Goal: Communication & Community: Answer question/provide support

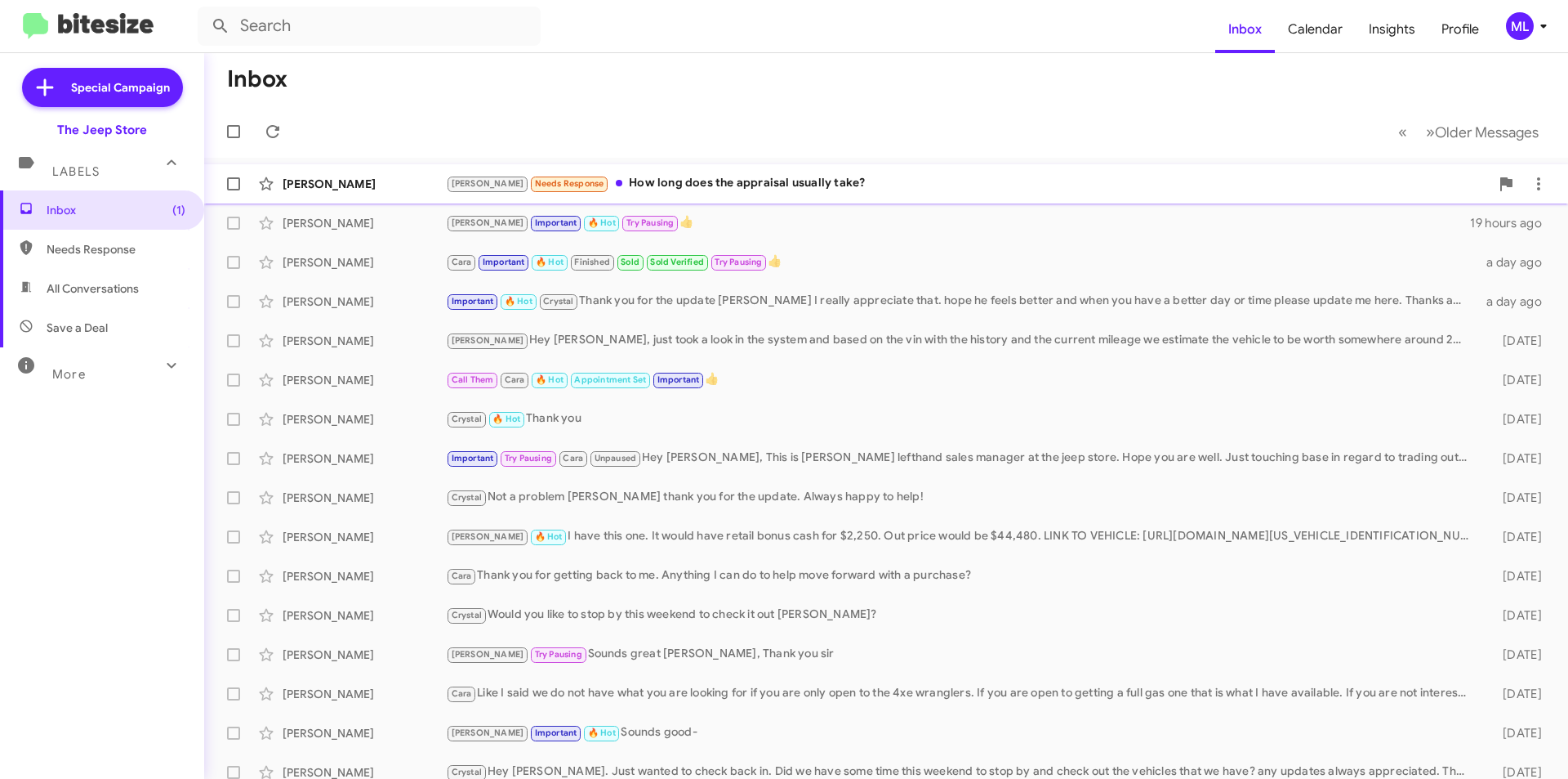
click at [676, 190] on div "[PERSON_NAME] Needs Response How long does the appraisal usually take?" at bounding box center [967, 183] width 1043 height 19
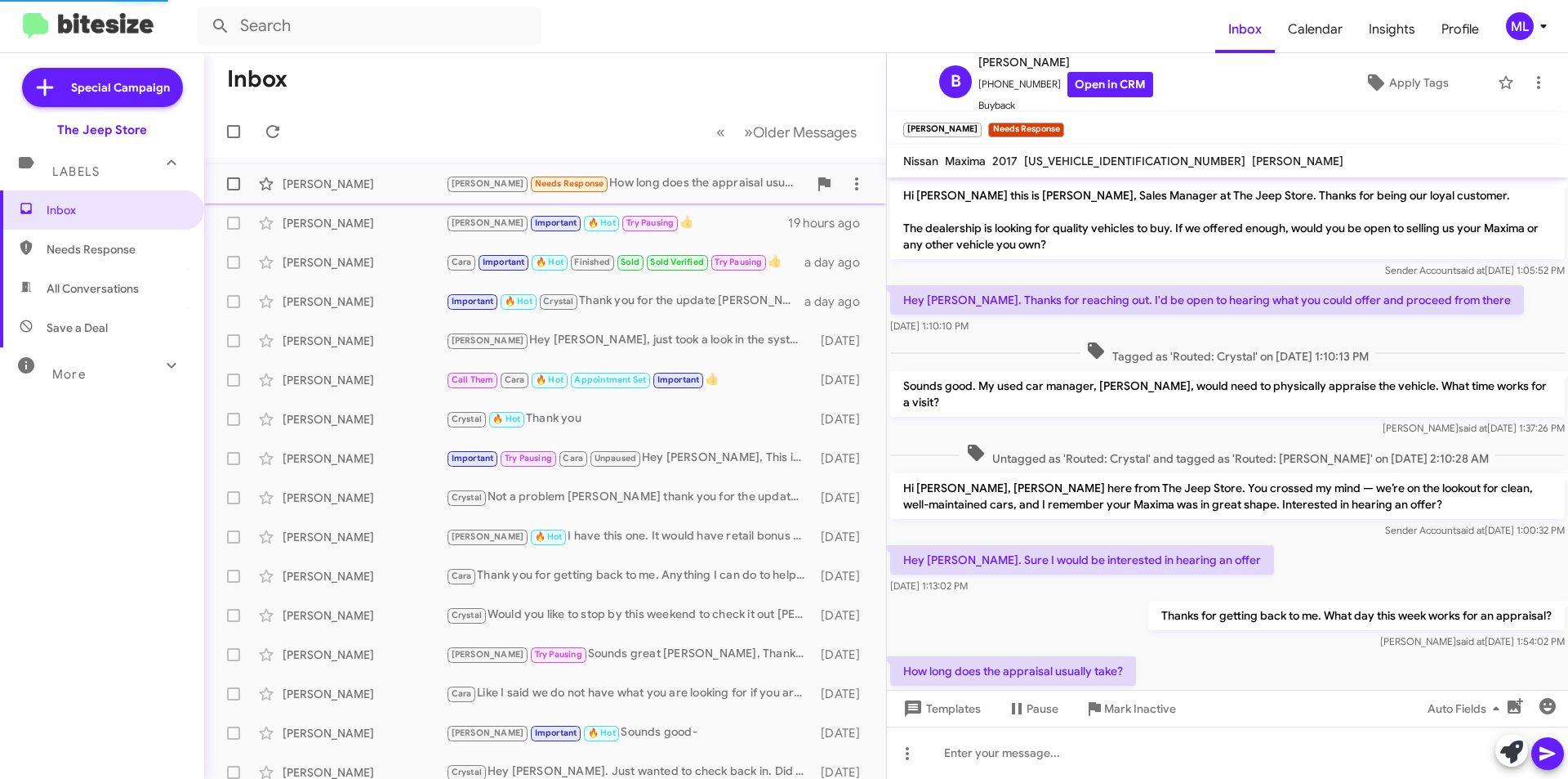
scroll to position [56, 0]
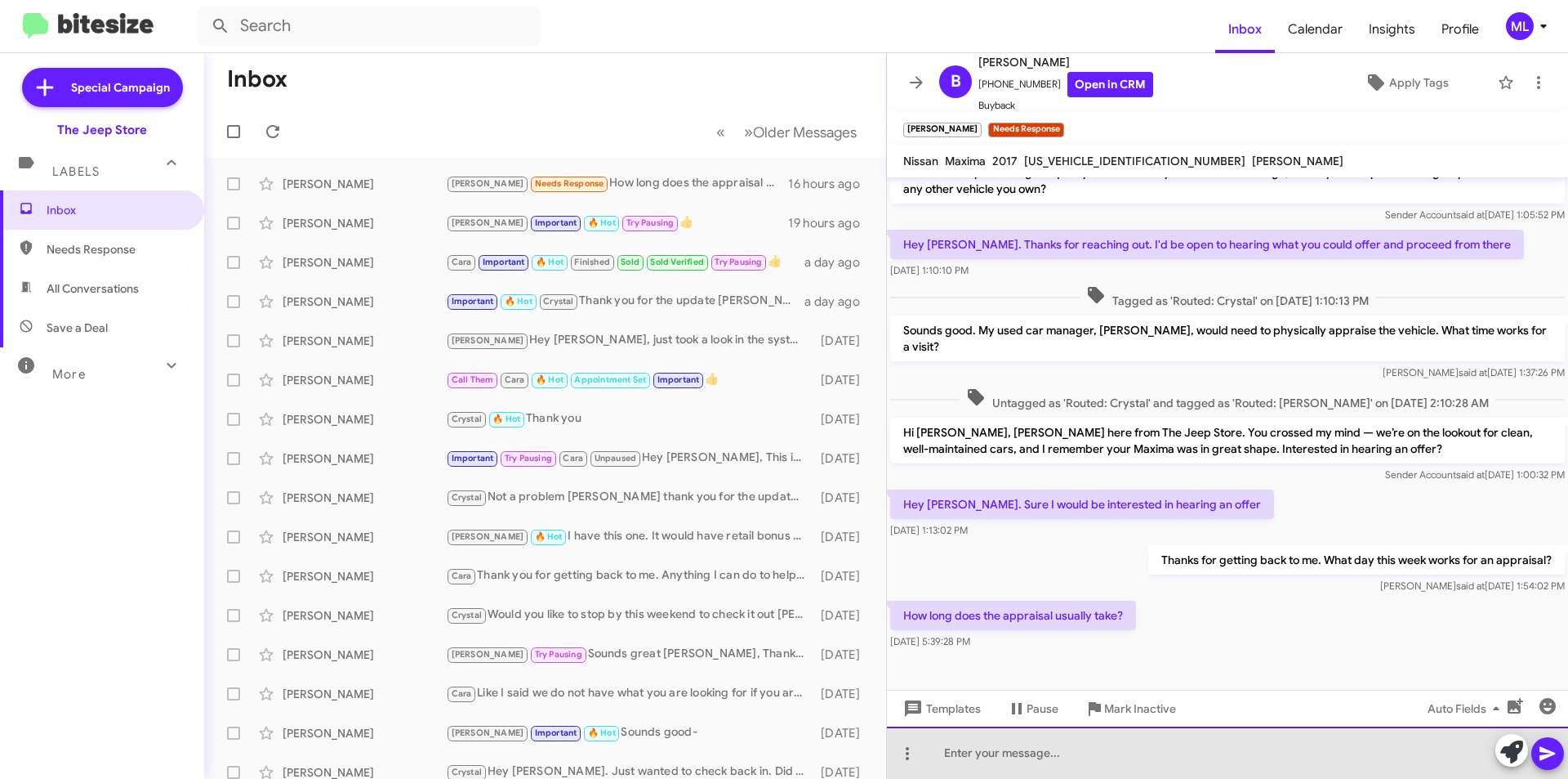
click at [1137, 745] on div at bounding box center [1228, 752] width 681 height 52
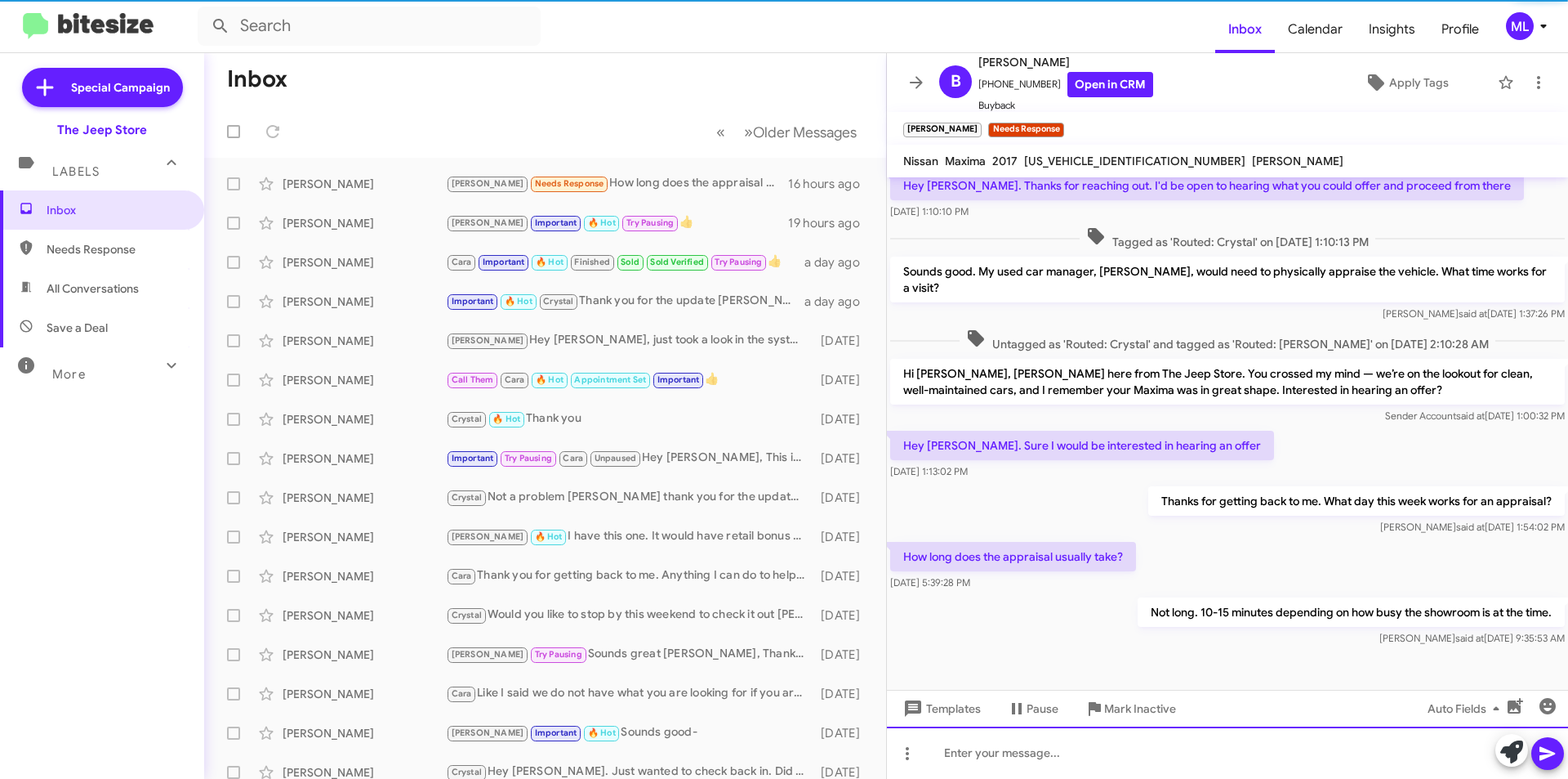
scroll to position [116, 0]
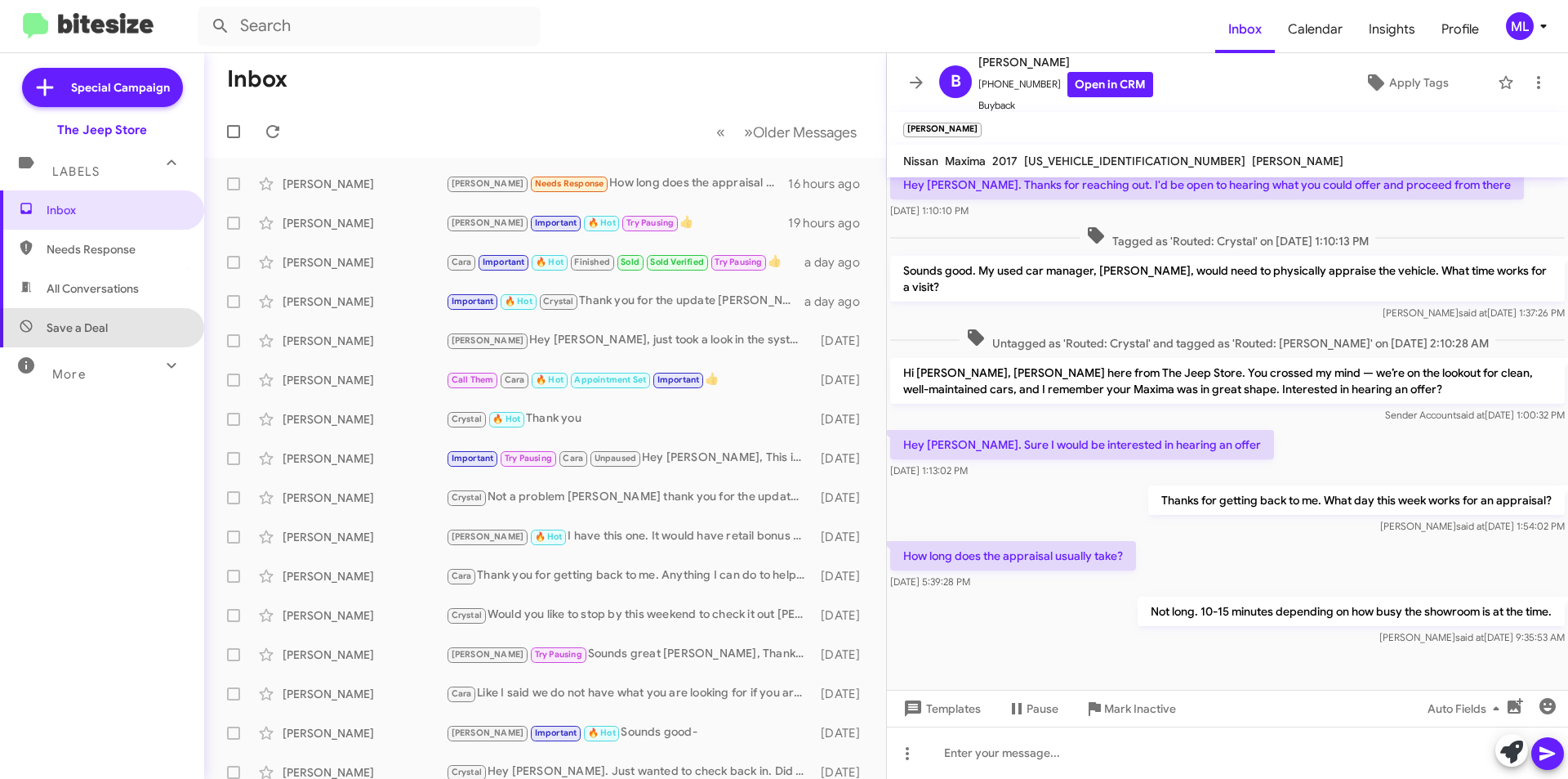
click at [105, 344] on span "Save a Deal" at bounding box center [102, 327] width 205 height 39
type input "in:not-interested"
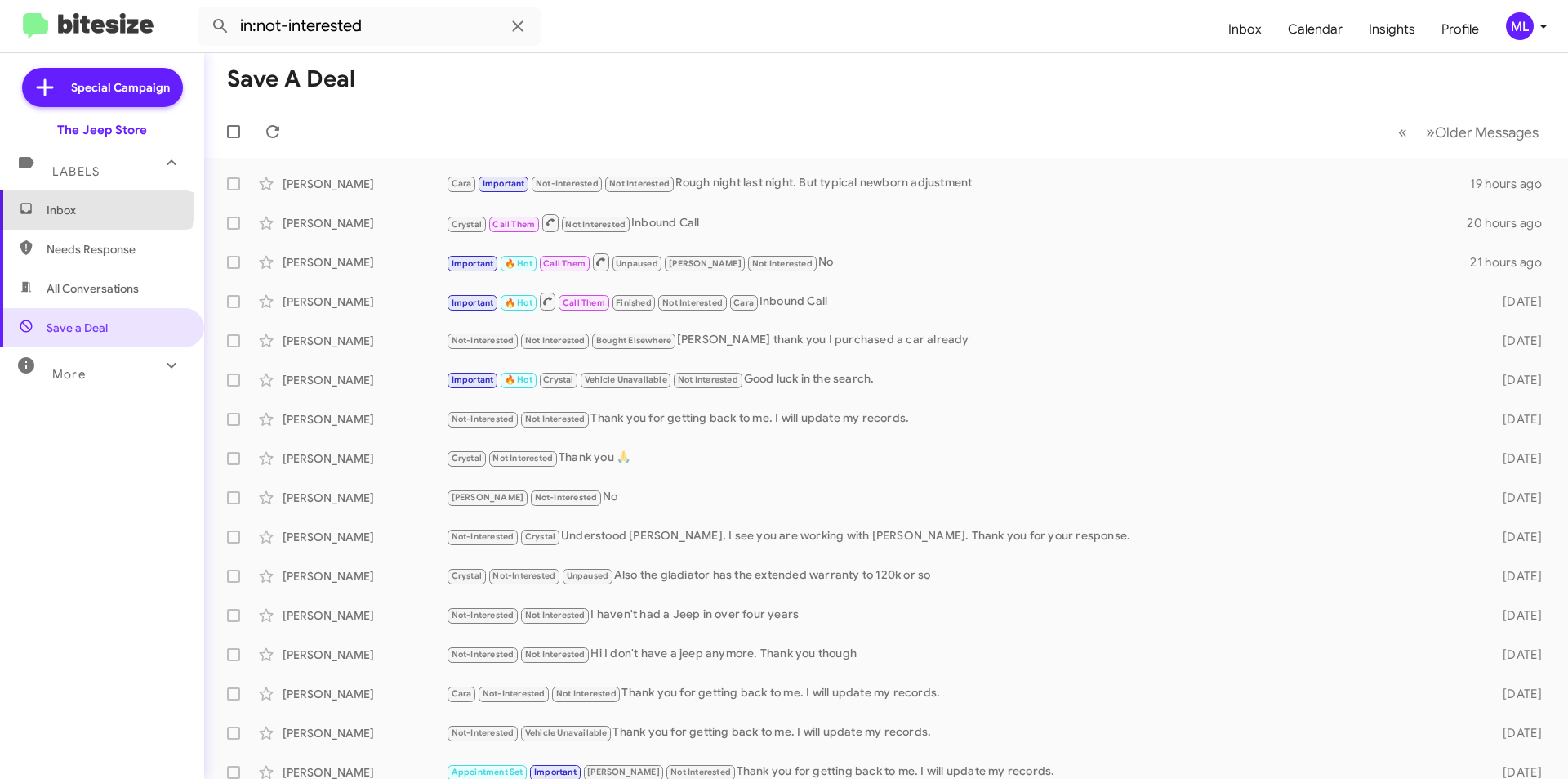
click at [55, 205] on span "Inbox" at bounding box center [116, 210] width 138 height 17
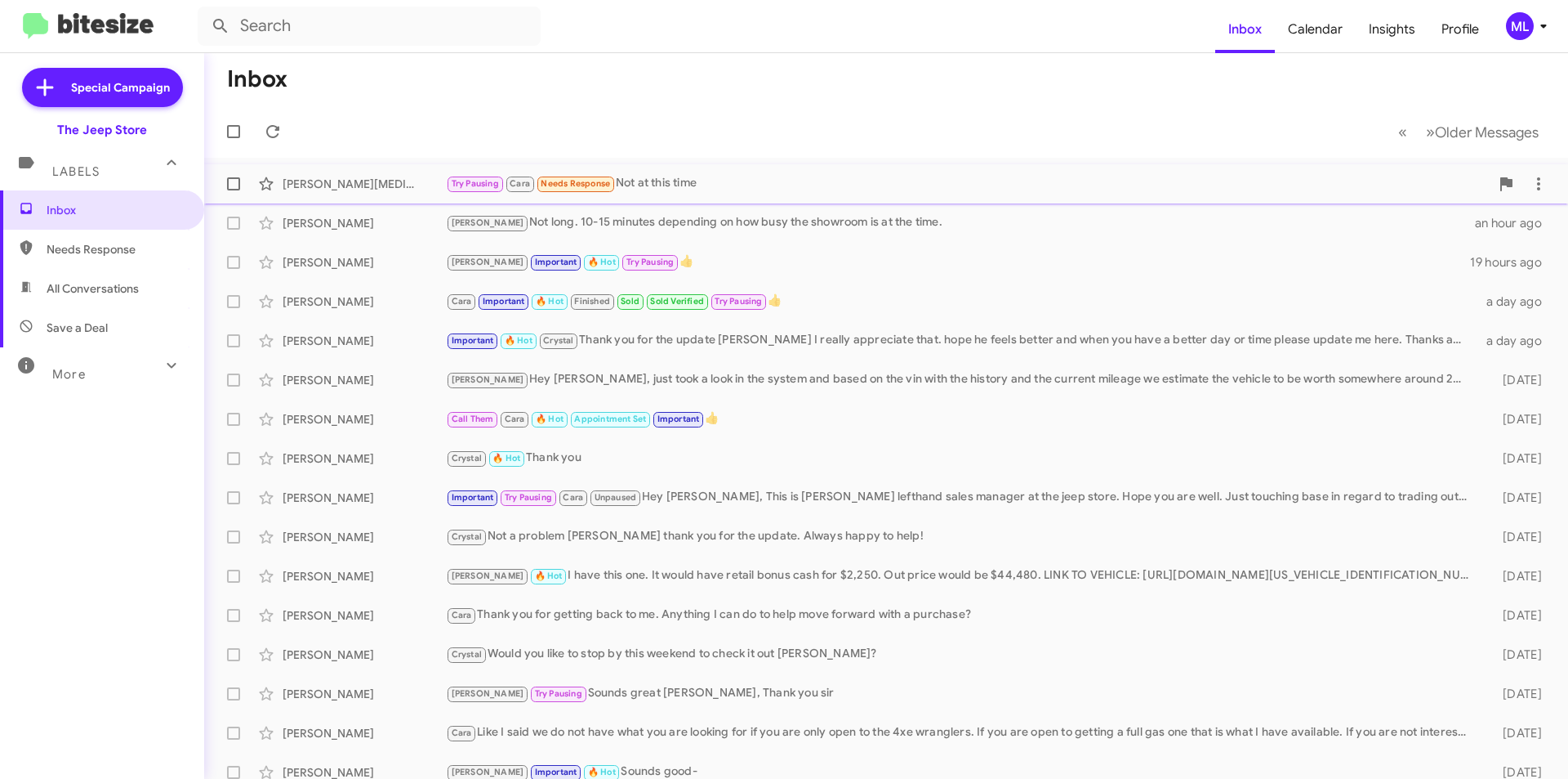
click at [666, 174] on div "Try Pausing Cara Needs Response Not at this time" at bounding box center [967, 183] width 1043 height 19
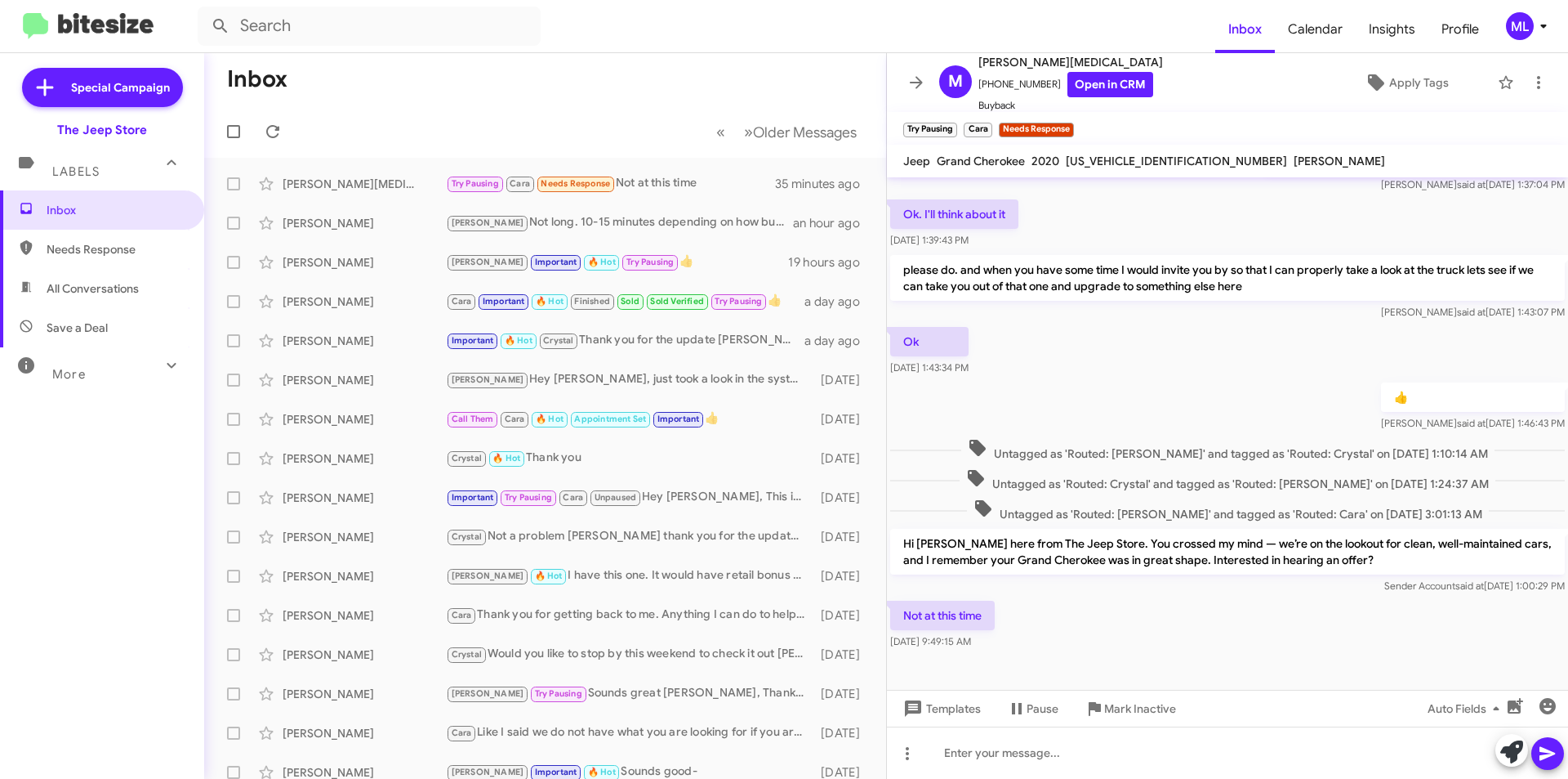
scroll to position [514, 0]
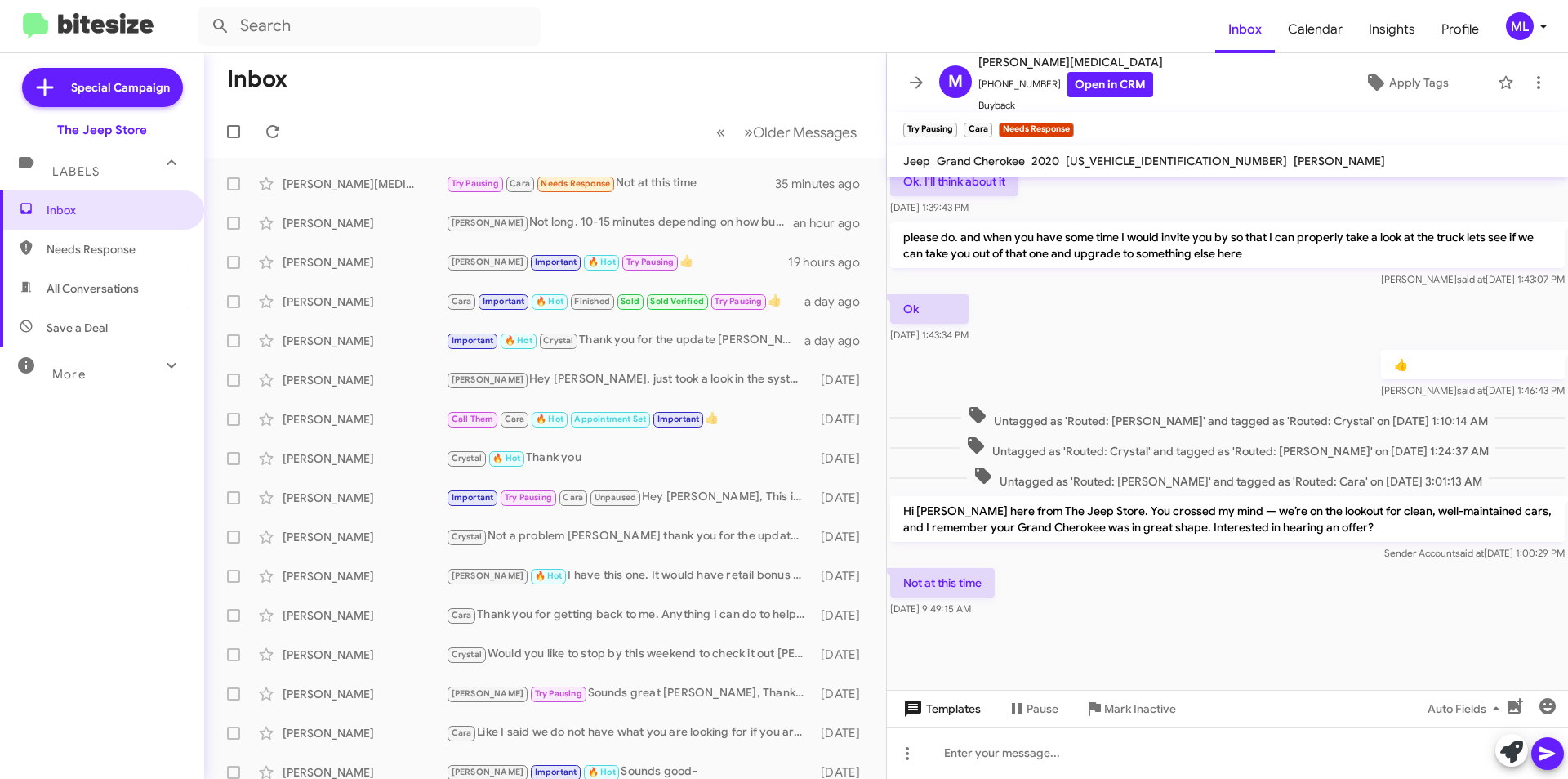
click at [950, 702] on span "Templates" at bounding box center [940, 708] width 81 height 29
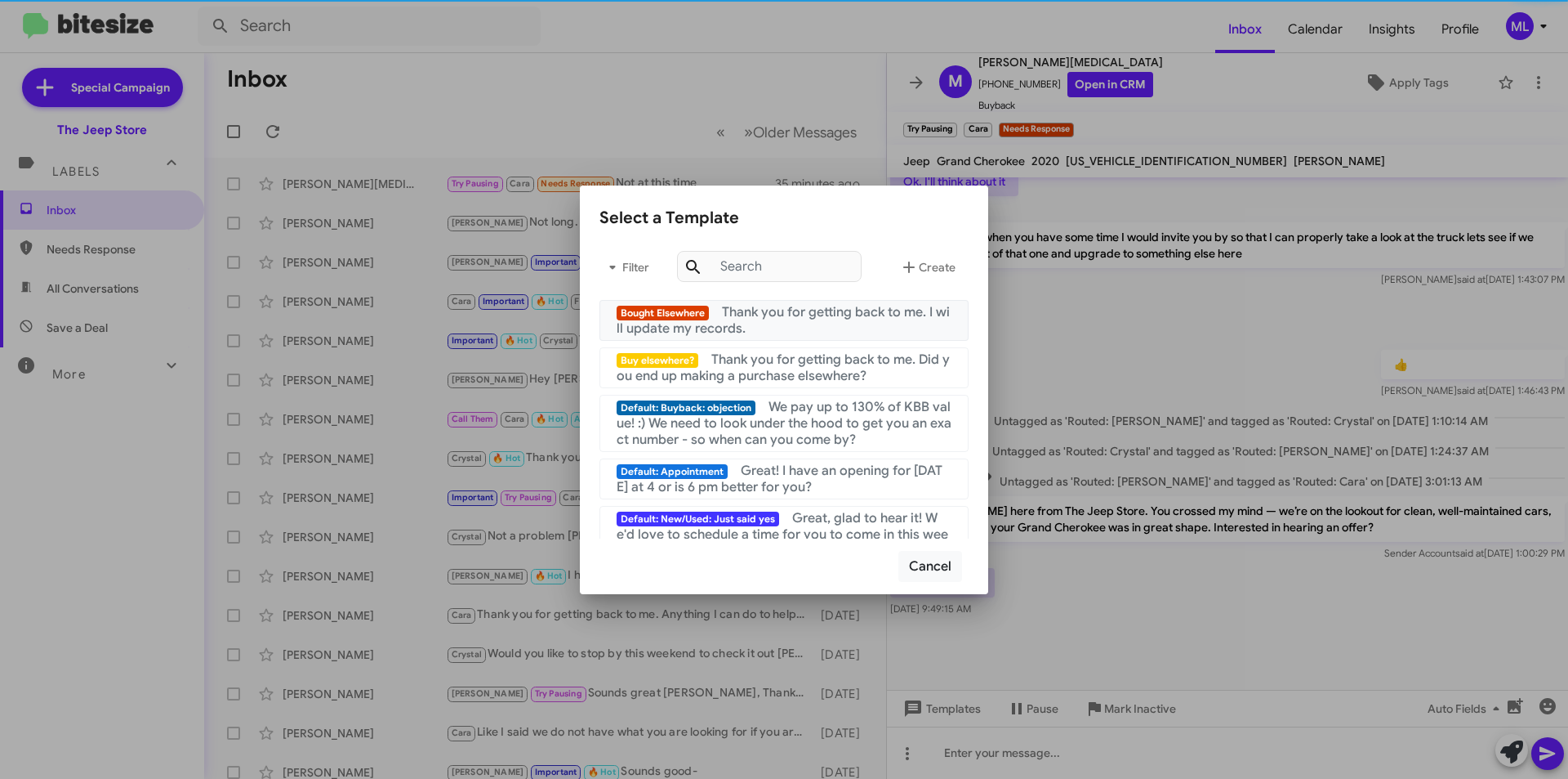
click at [742, 315] on span "Thank you for getting back to me. I will update my records." at bounding box center [783, 319] width 333 height 33
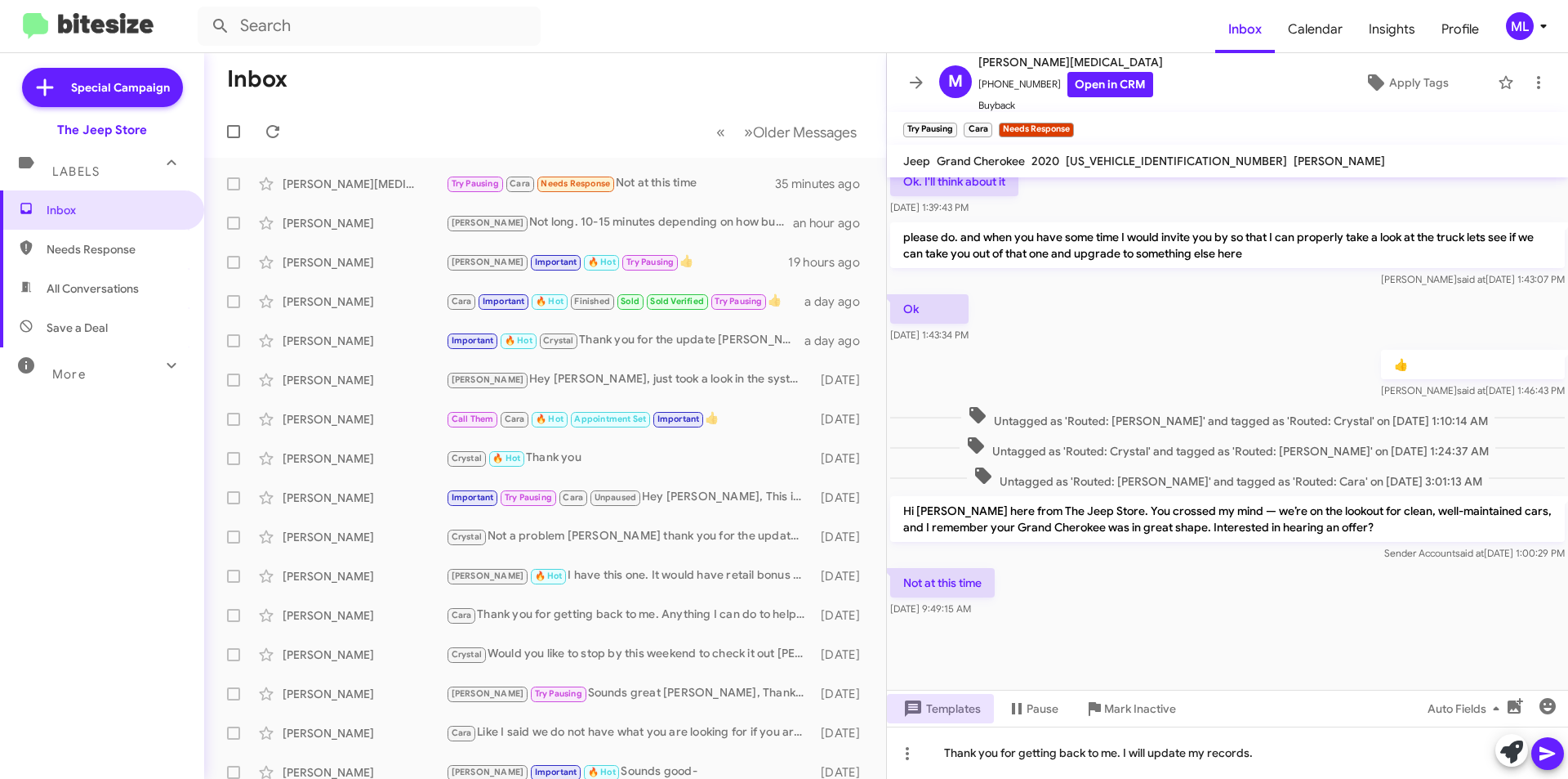
click at [1553, 757] on icon at bounding box center [1548, 753] width 19 height 19
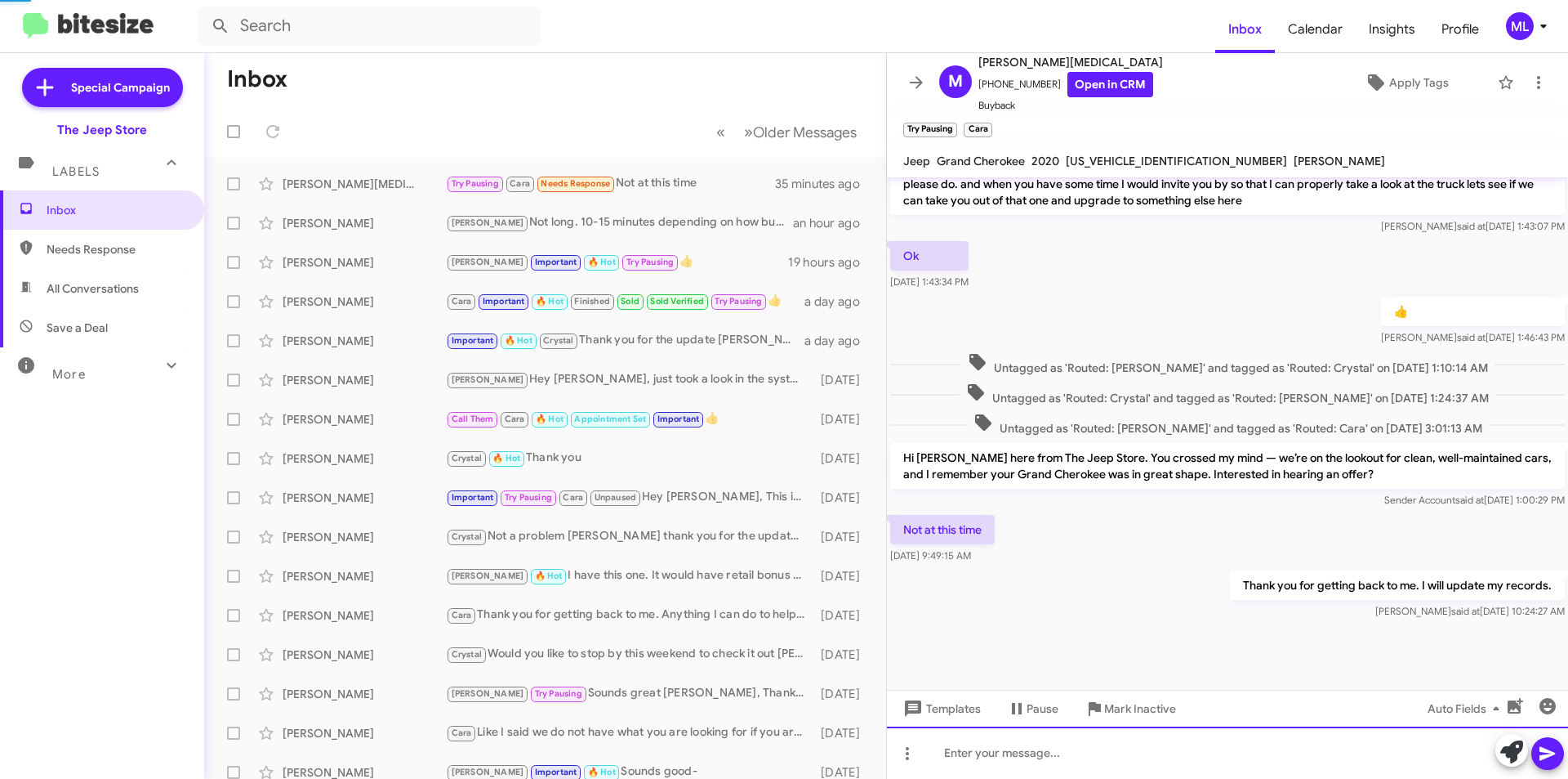
scroll to position [574, 0]
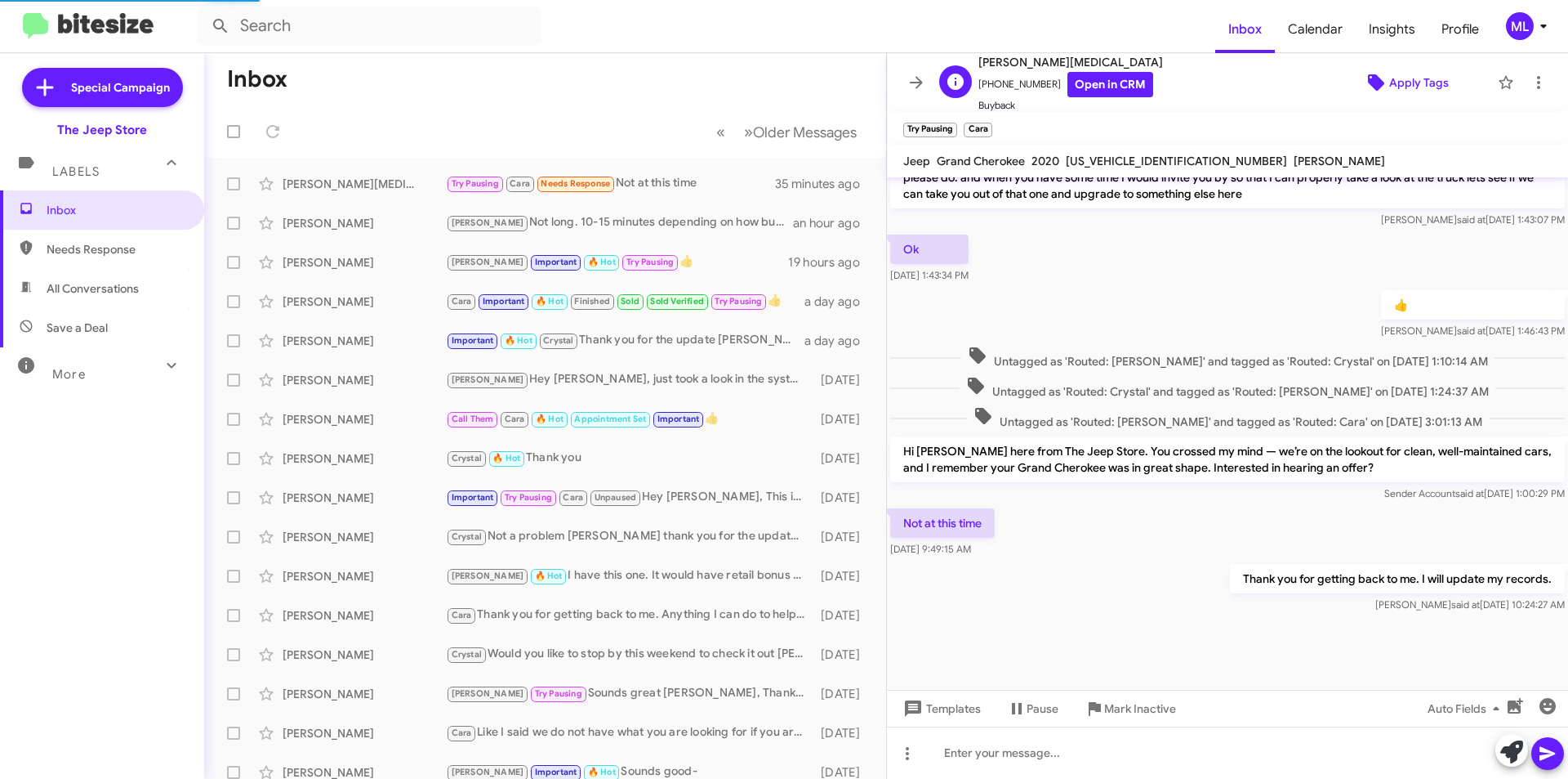
click at [1424, 80] on span "Apply Tags" at bounding box center [1419, 82] width 60 height 29
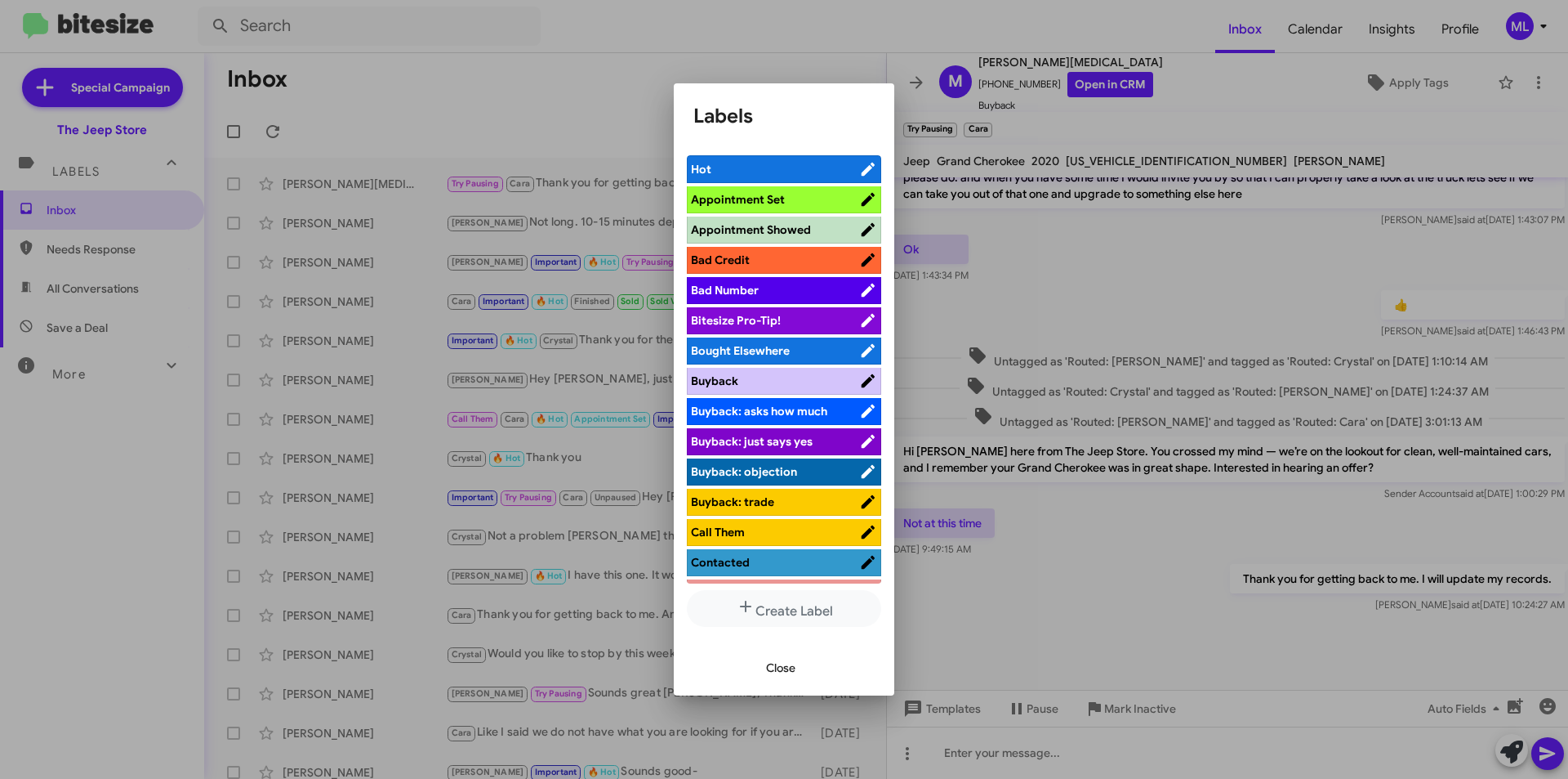
scroll to position [408, 0]
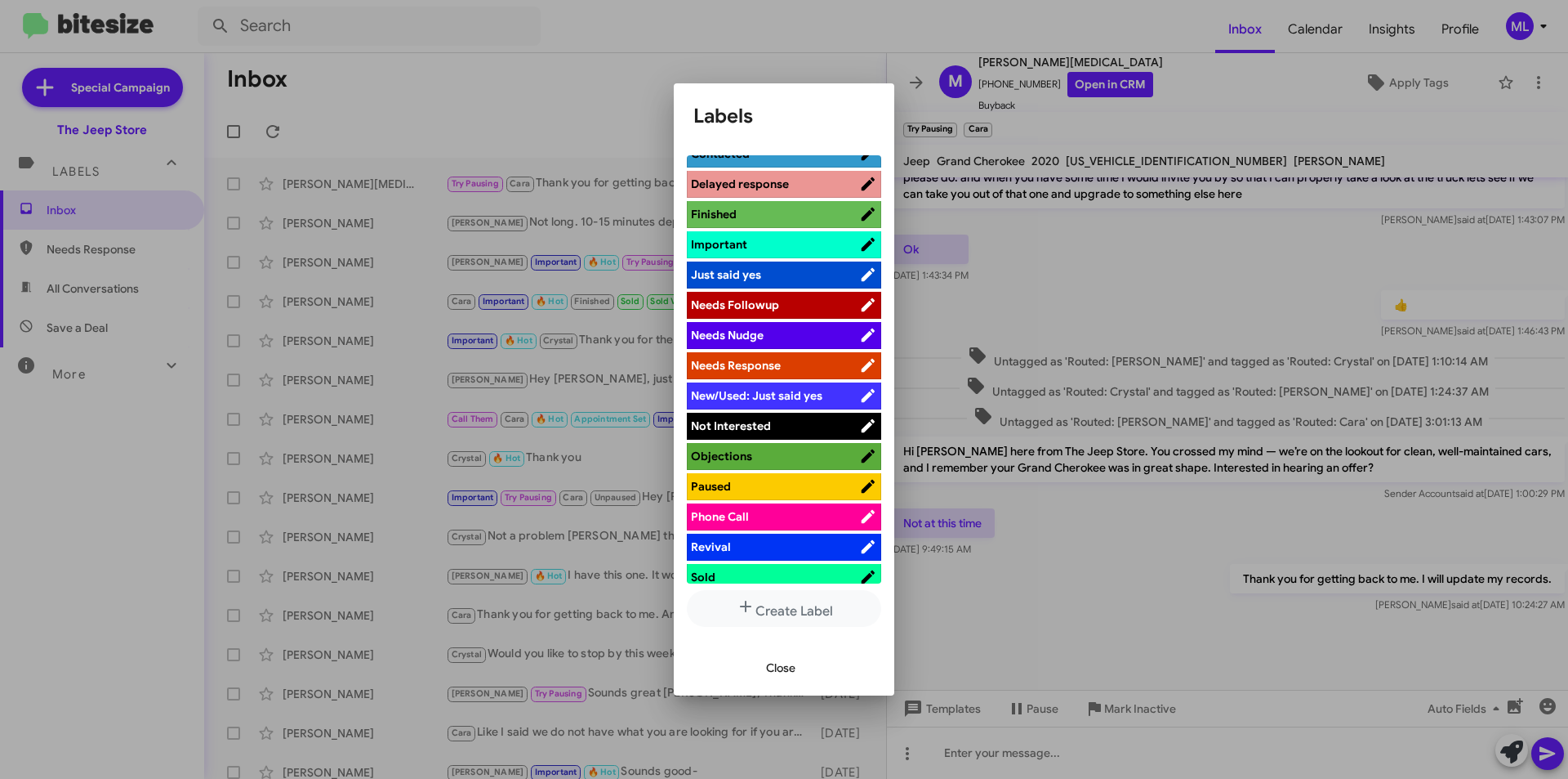
click at [770, 424] on span "Not Interested" at bounding box center [774, 425] width 168 height 17
click at [788, 670] on span "Close" at bounding box center [780, 667] width 29 height 29
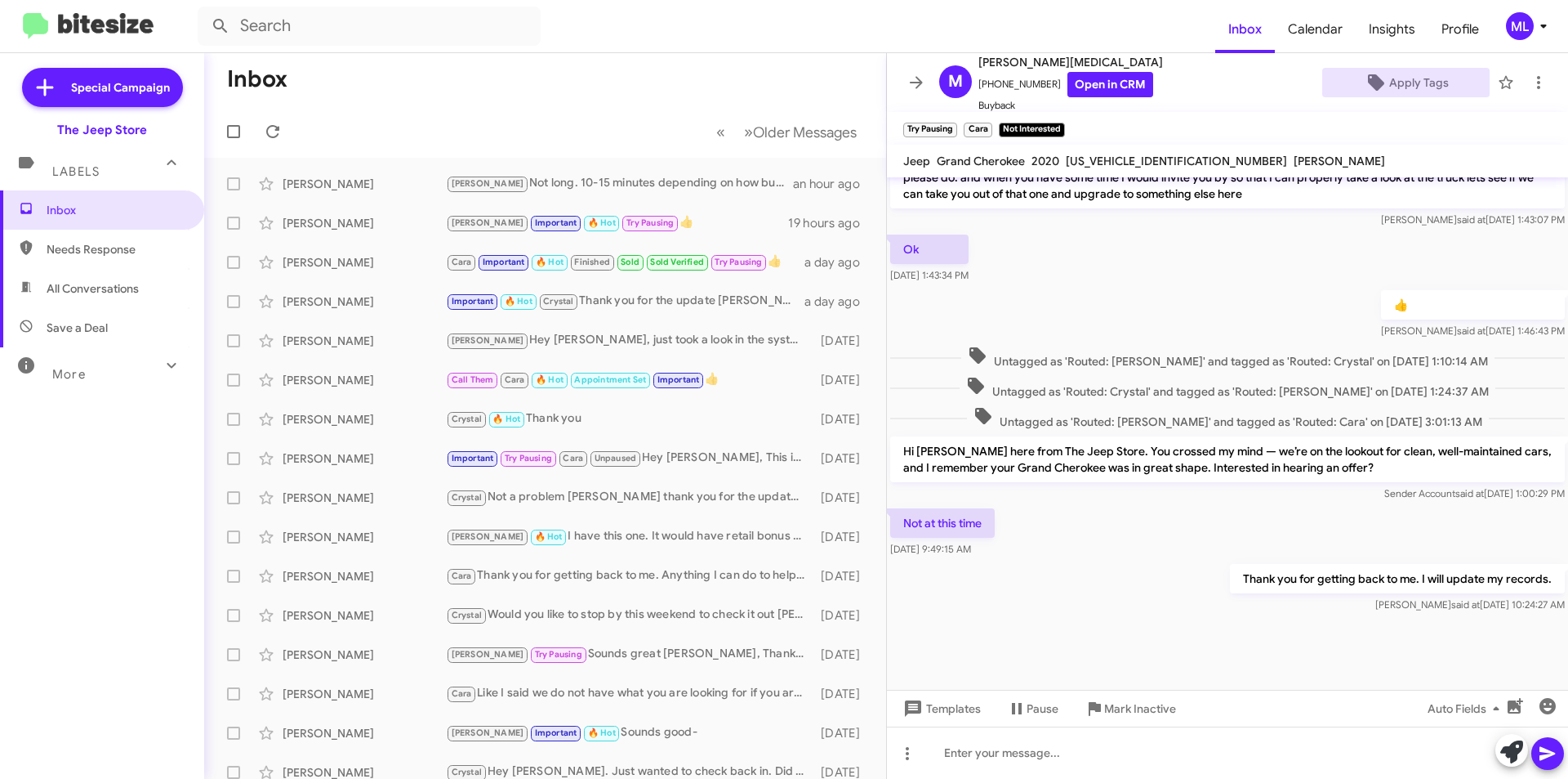
click at [117, 330] on span "Save a Deal" at bounding box center [102, 327] width 205 height 39
type input "in:not-interested"
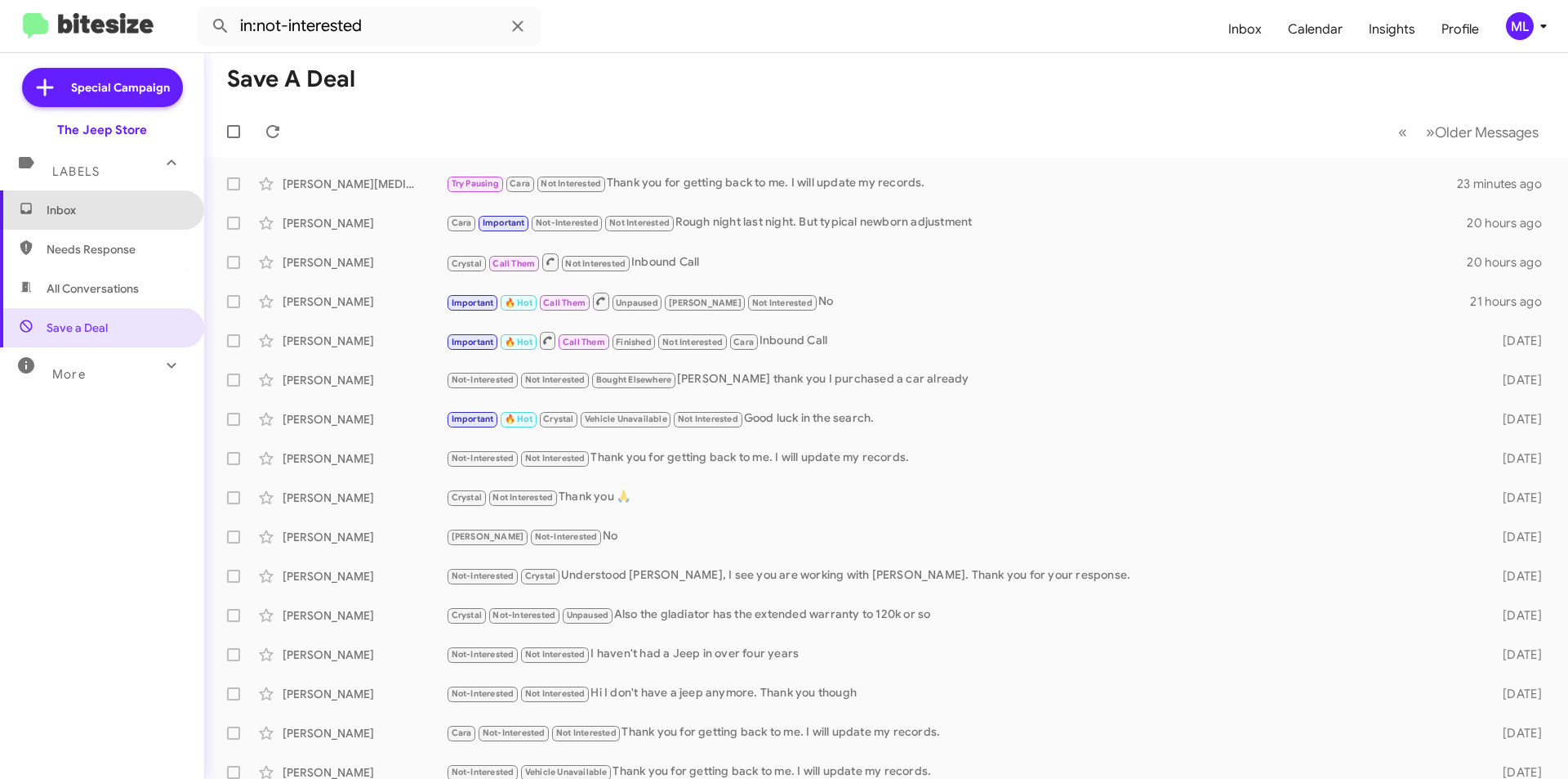
click at [107, 206] on span "Inbox" at bounding box center [116, 210] width 138 height 17
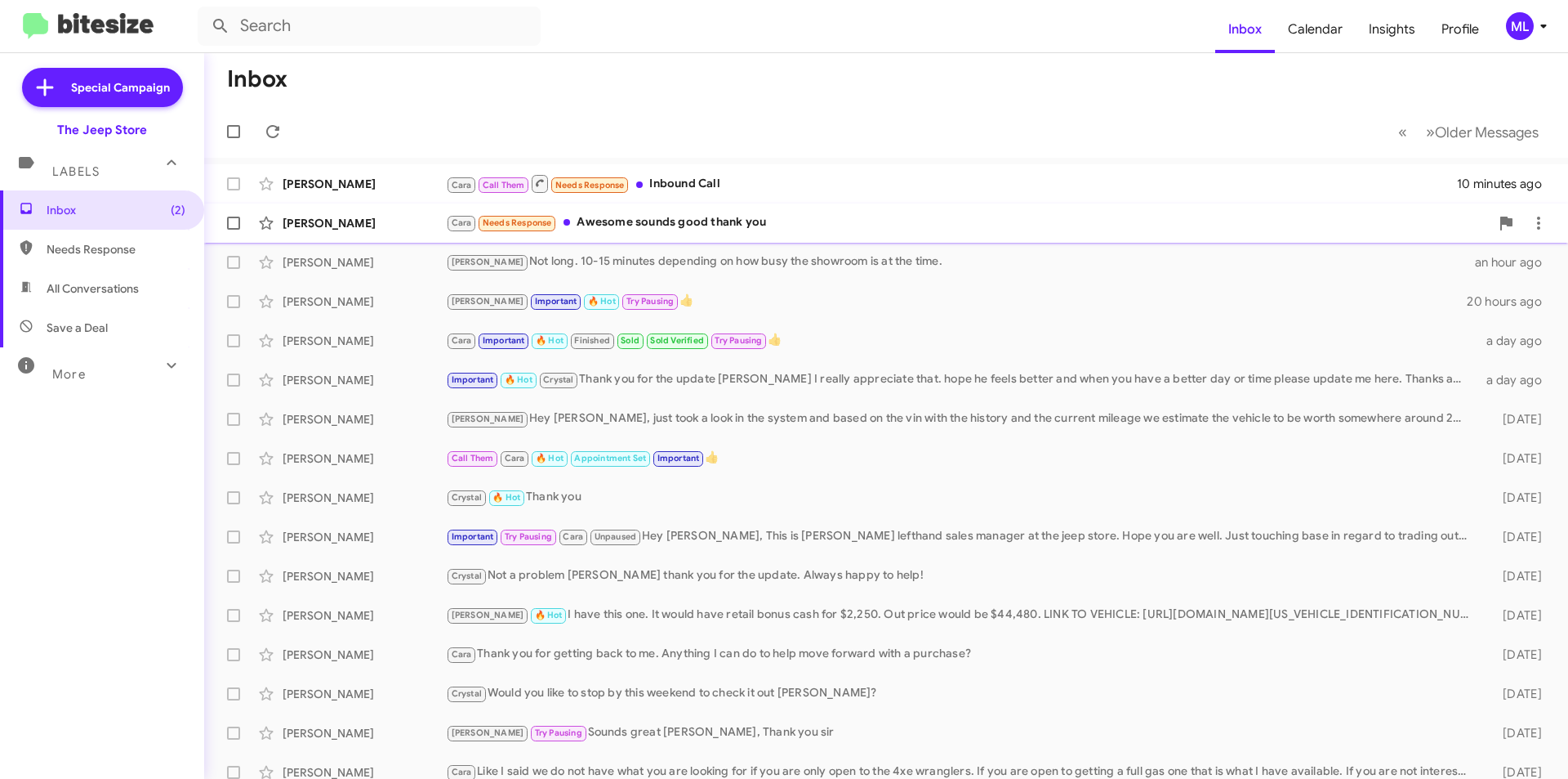
click at [665, 225] on div "Cara Needs Response Awesome sounds good thank you" at bounding box center [967, 222] width 1043 height 19
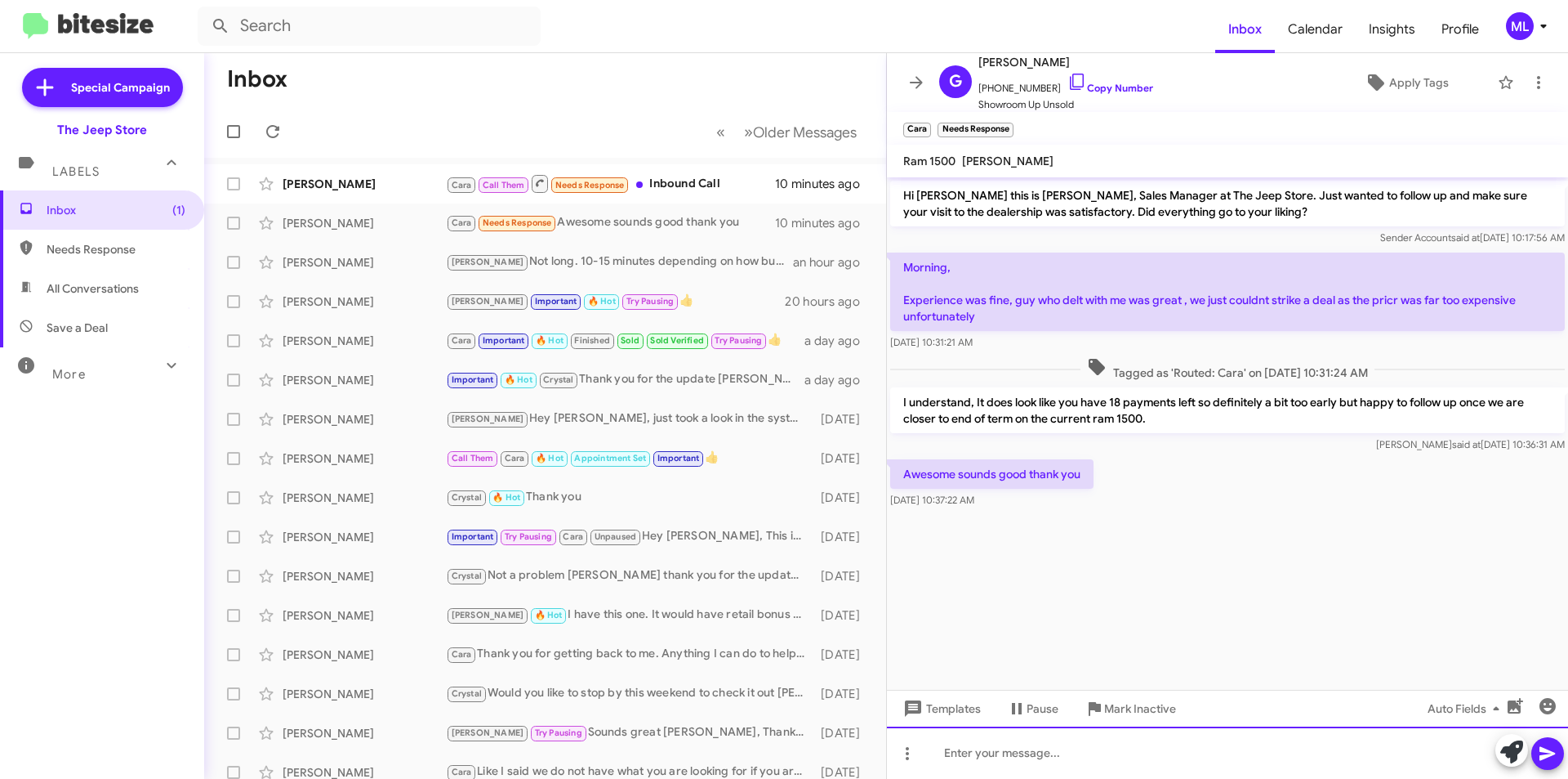
click at [994, 747] on div at bounding box center [1228, 752] width 681 height 52
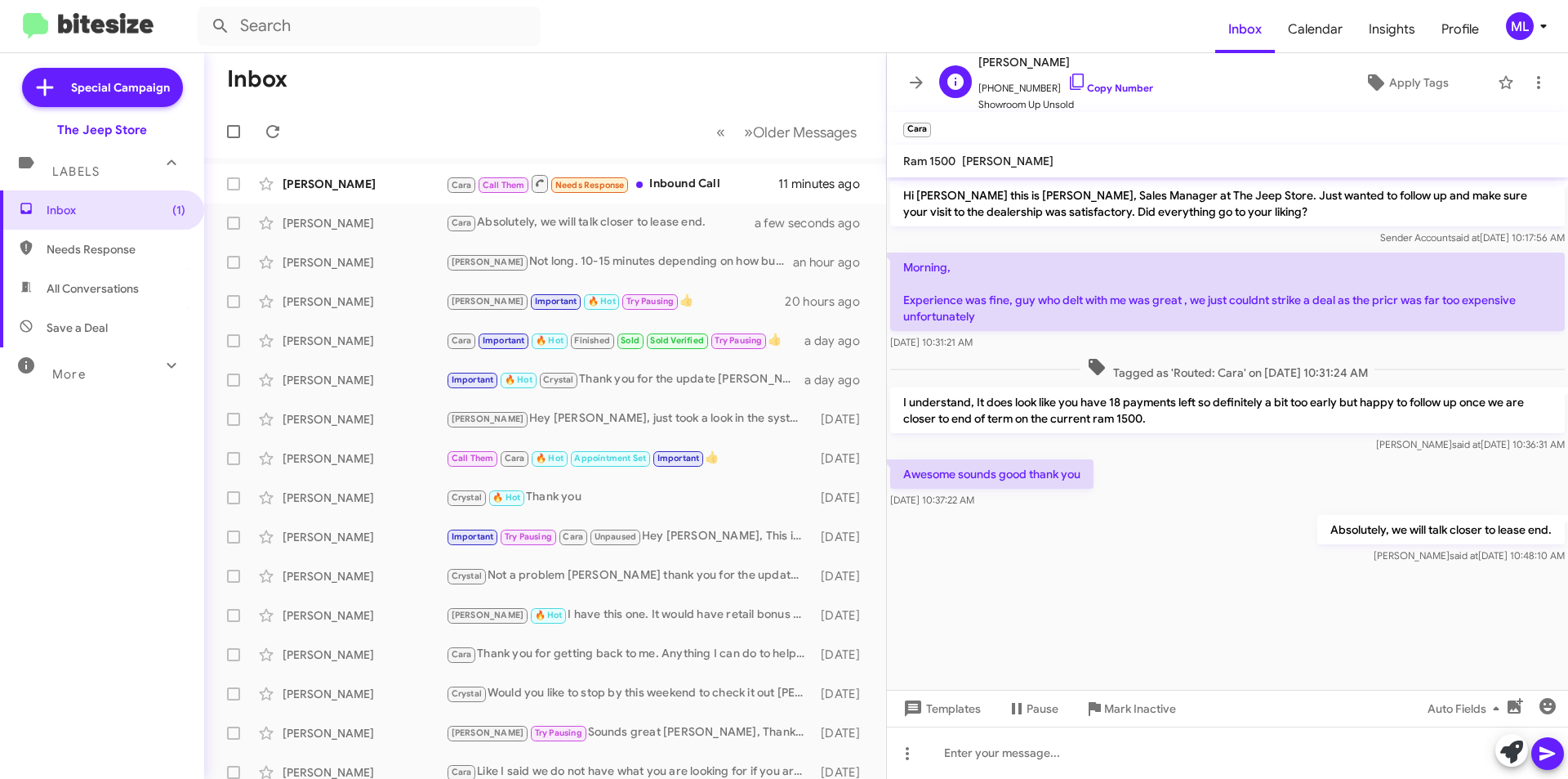
drag, startPoint x: 1046, startPoint y: 89, endPoint x: 986, endPoint y: 87, distance: 60.0
click at [986, 87] on span "+19083423037 Copy Number" at bounding box center [1065, 84] width 175 height 25
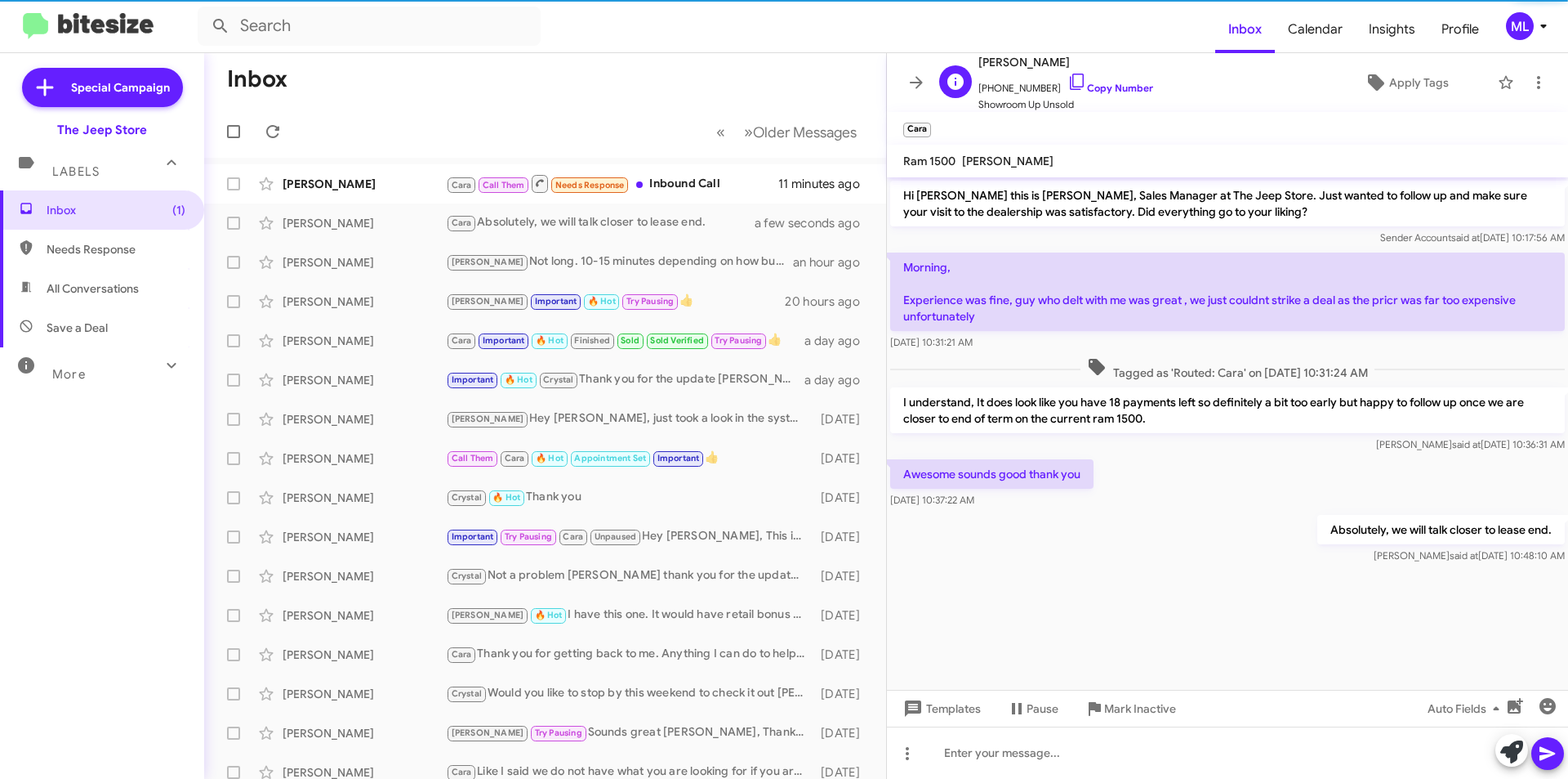
copy span "9083423037"
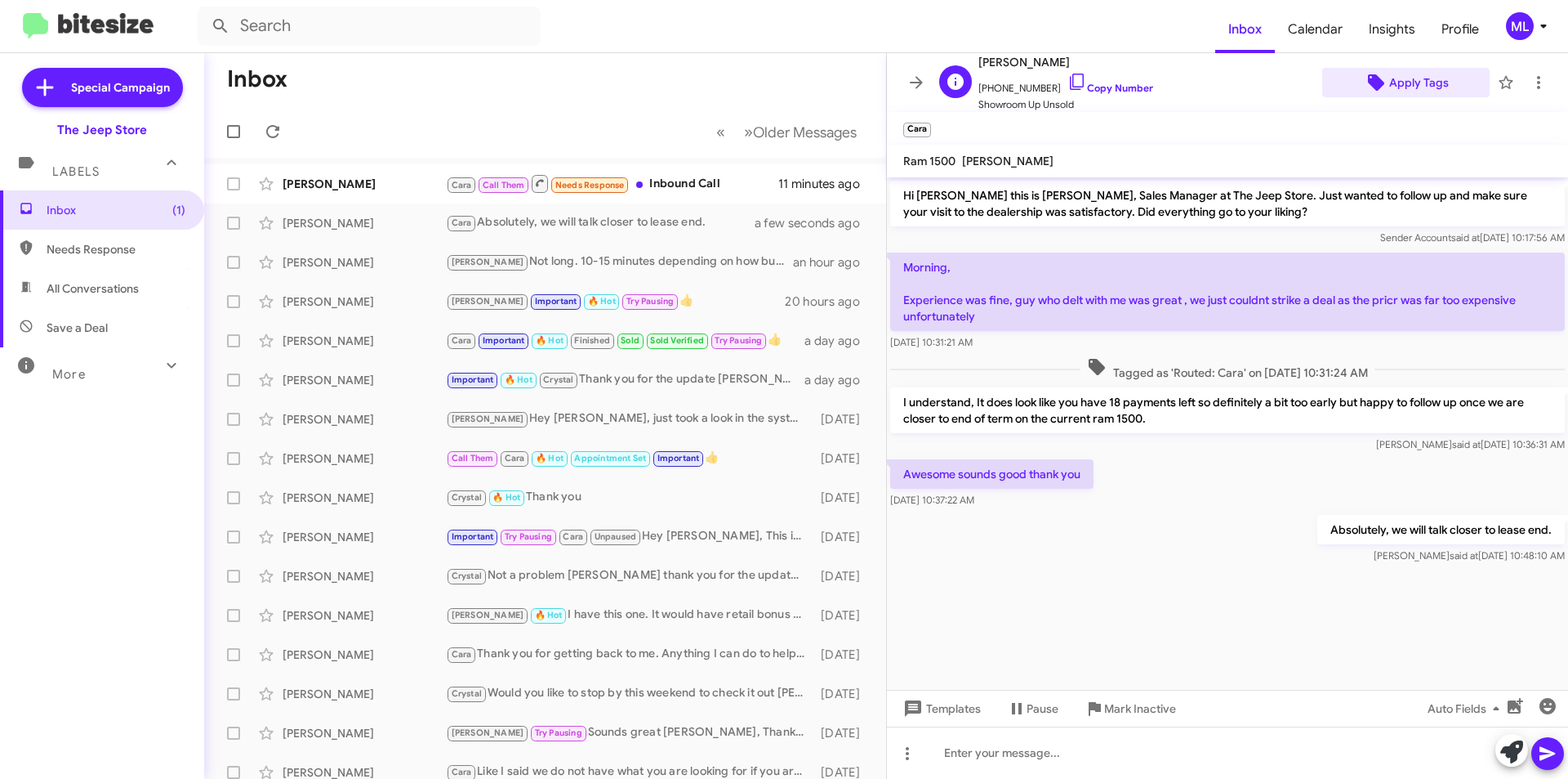
click at [1407, 89] on span "Apply Tags" at bounding box center [1419, 82] width 60 height 29
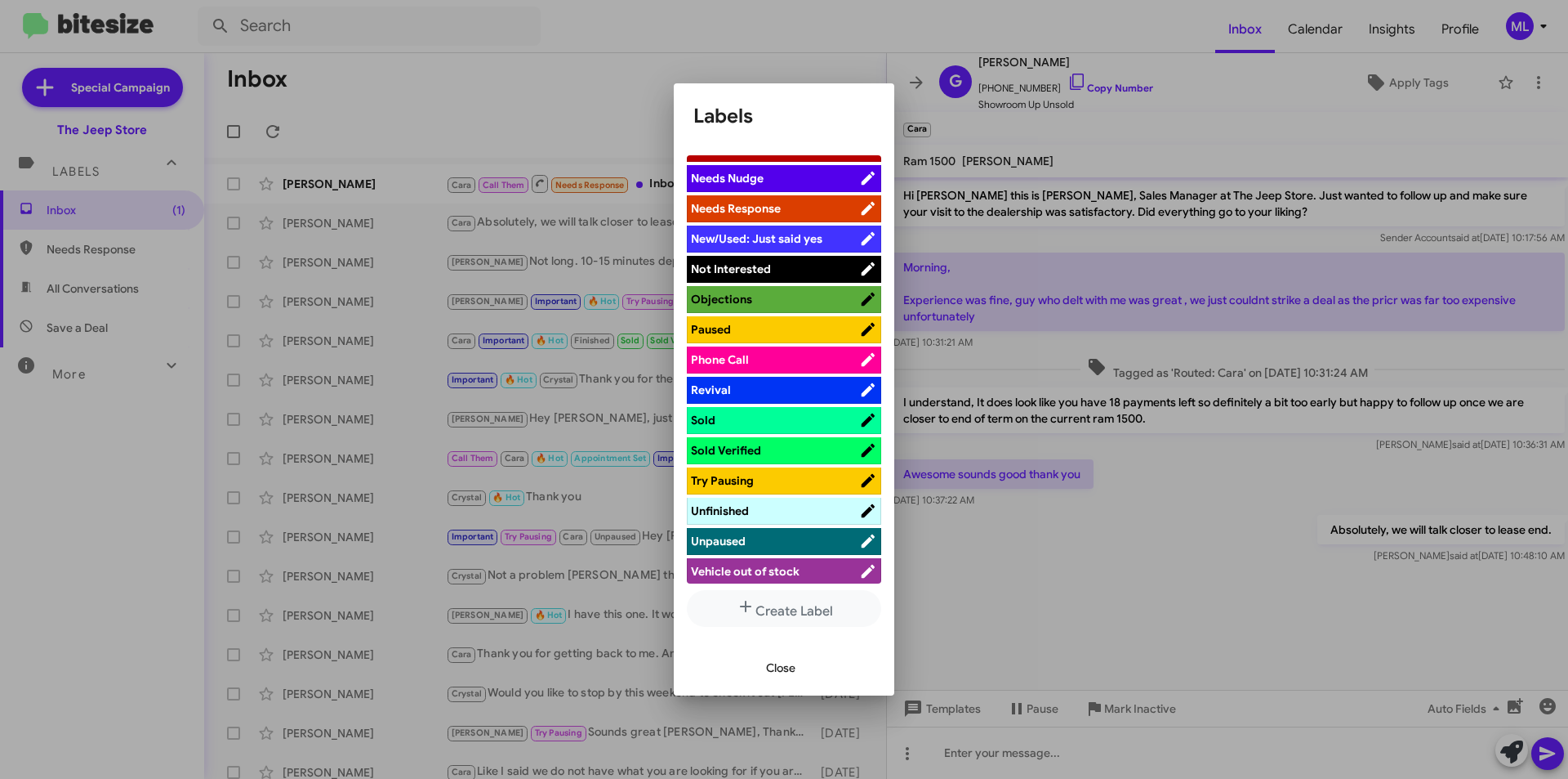
scroll to position [572, 0]
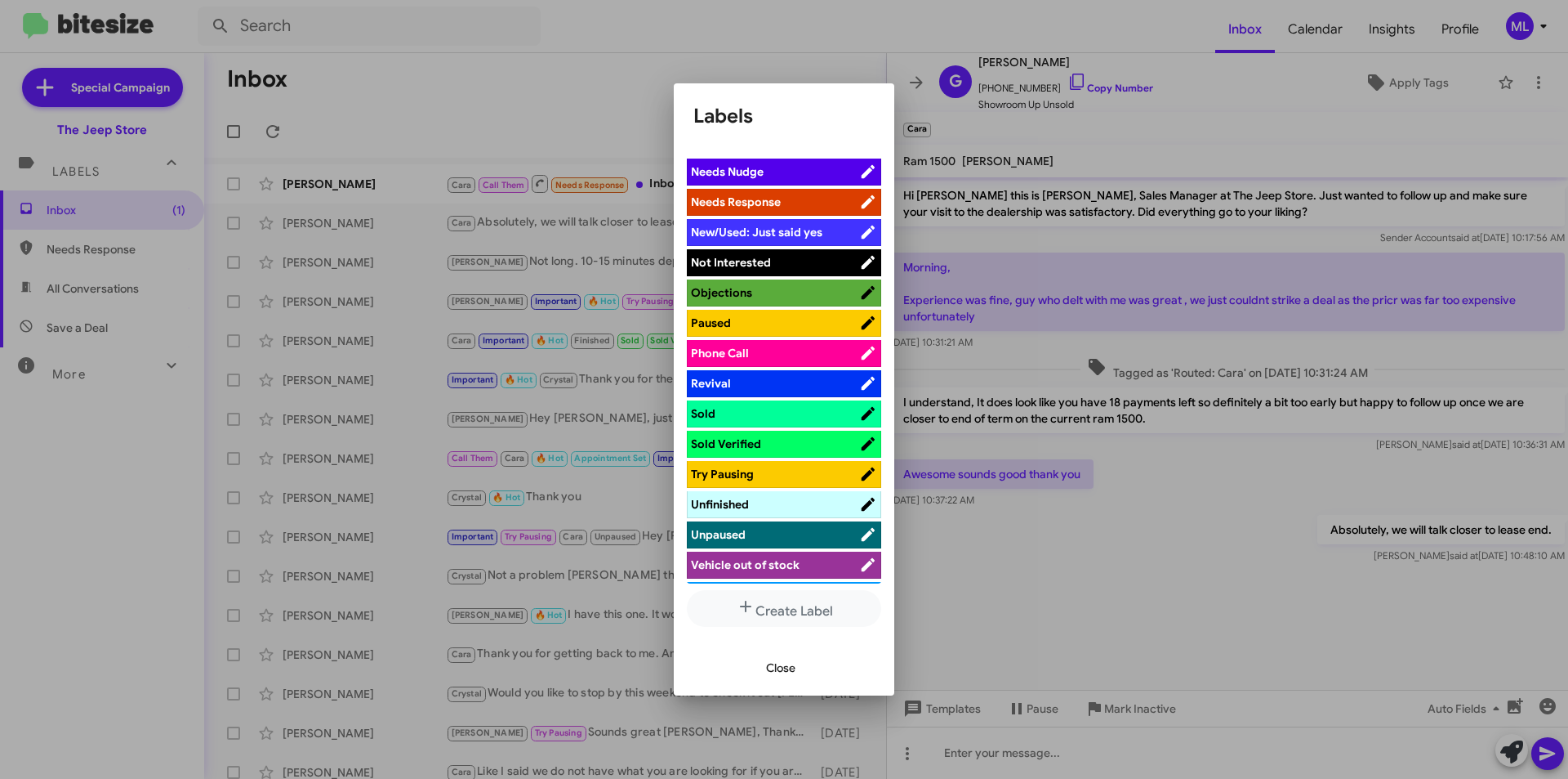
click at [785, 257] on span "Not Interested" at bounding box center [774, 262] width 168 height 17
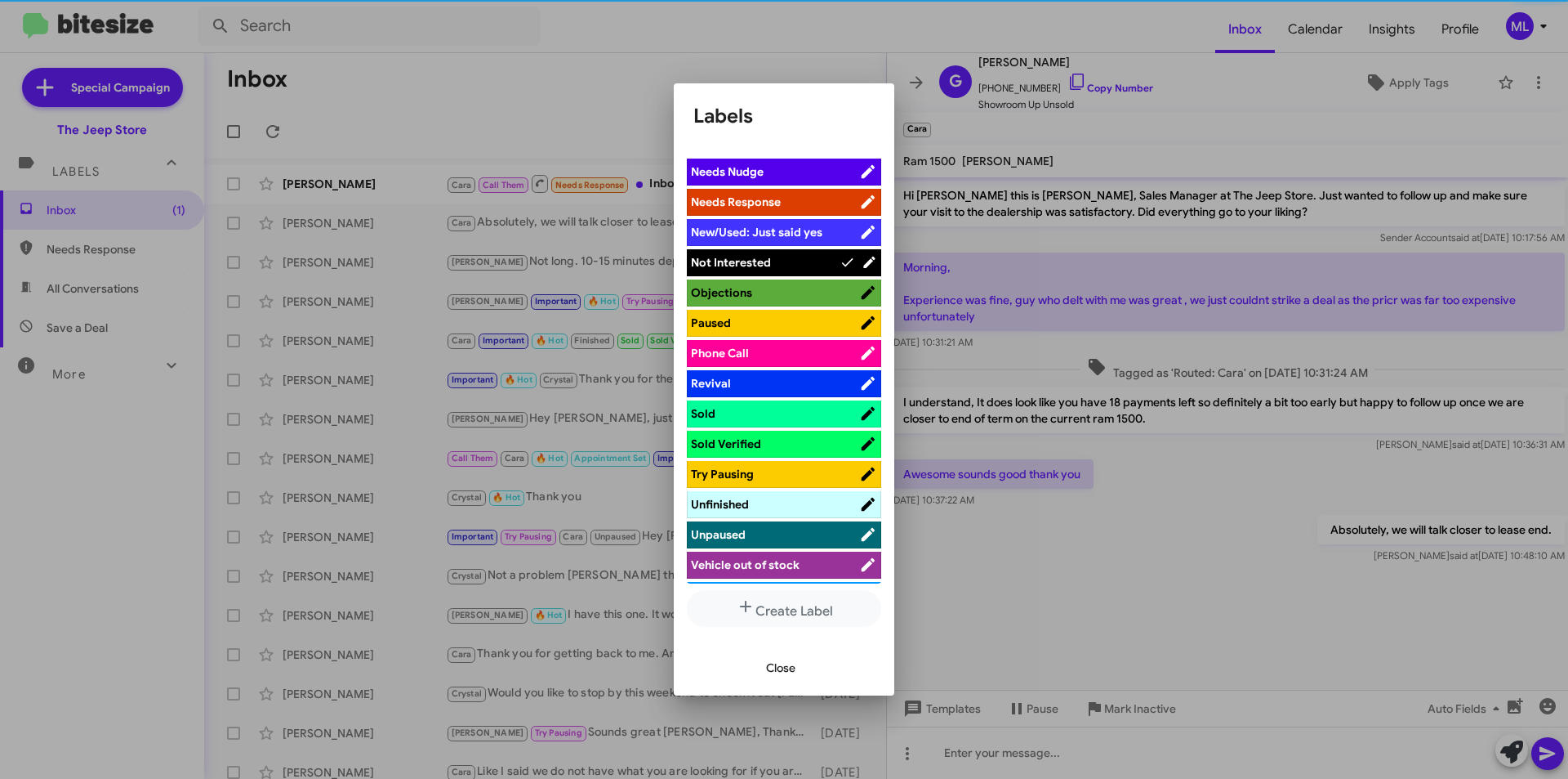
drag, startPoint x: 791, startPoint y: 664, endPoint x: 796, endPoint y: 655, distance: 10.3
click at [789, 664] on span "Close" at bounding box center [780, 667] width 29 height 29
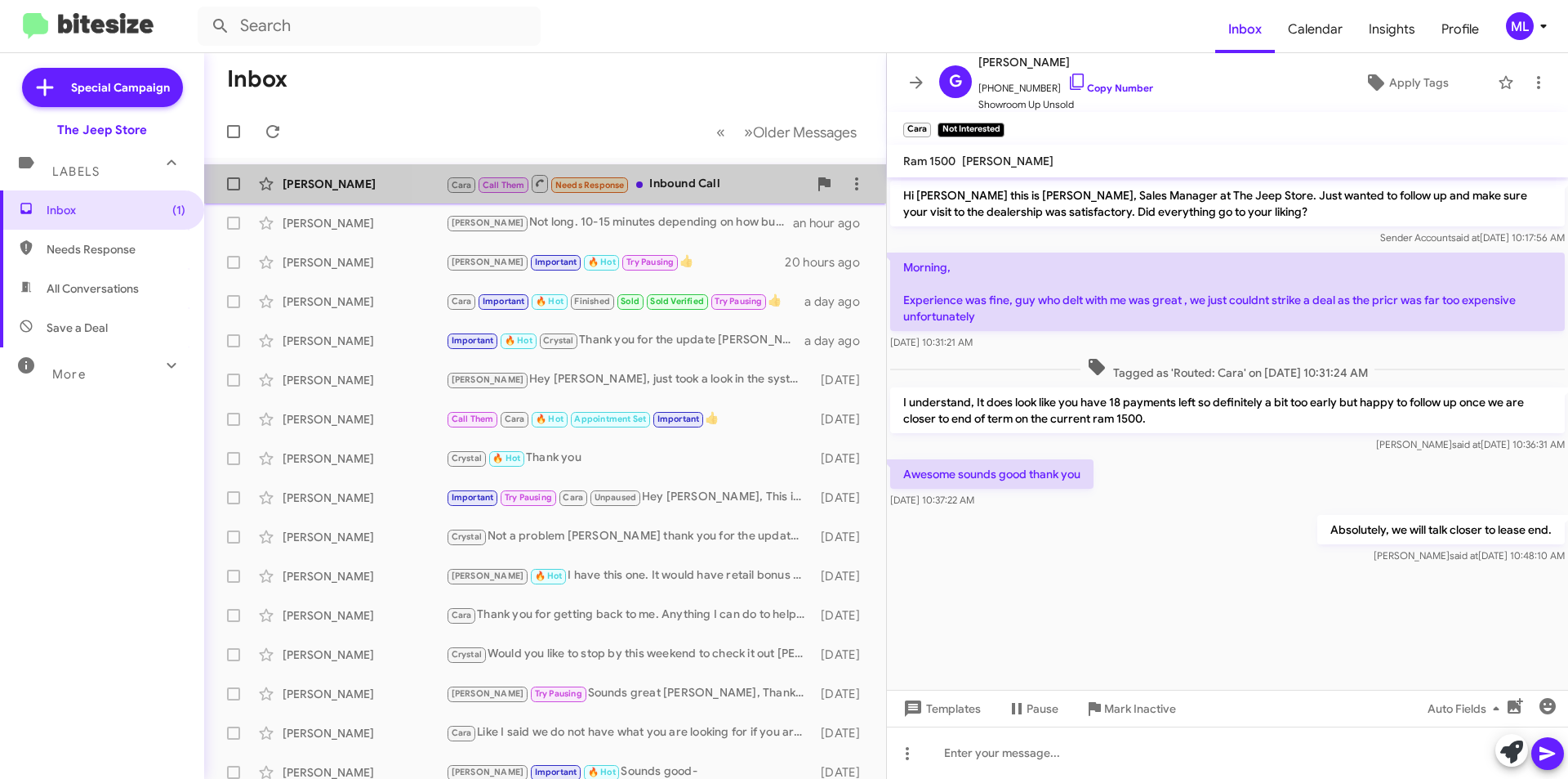
click at [661, 188] on div "Cara Call Them Needs Response Inbound Call" at bounding box center [627, 183] width 362 height 20
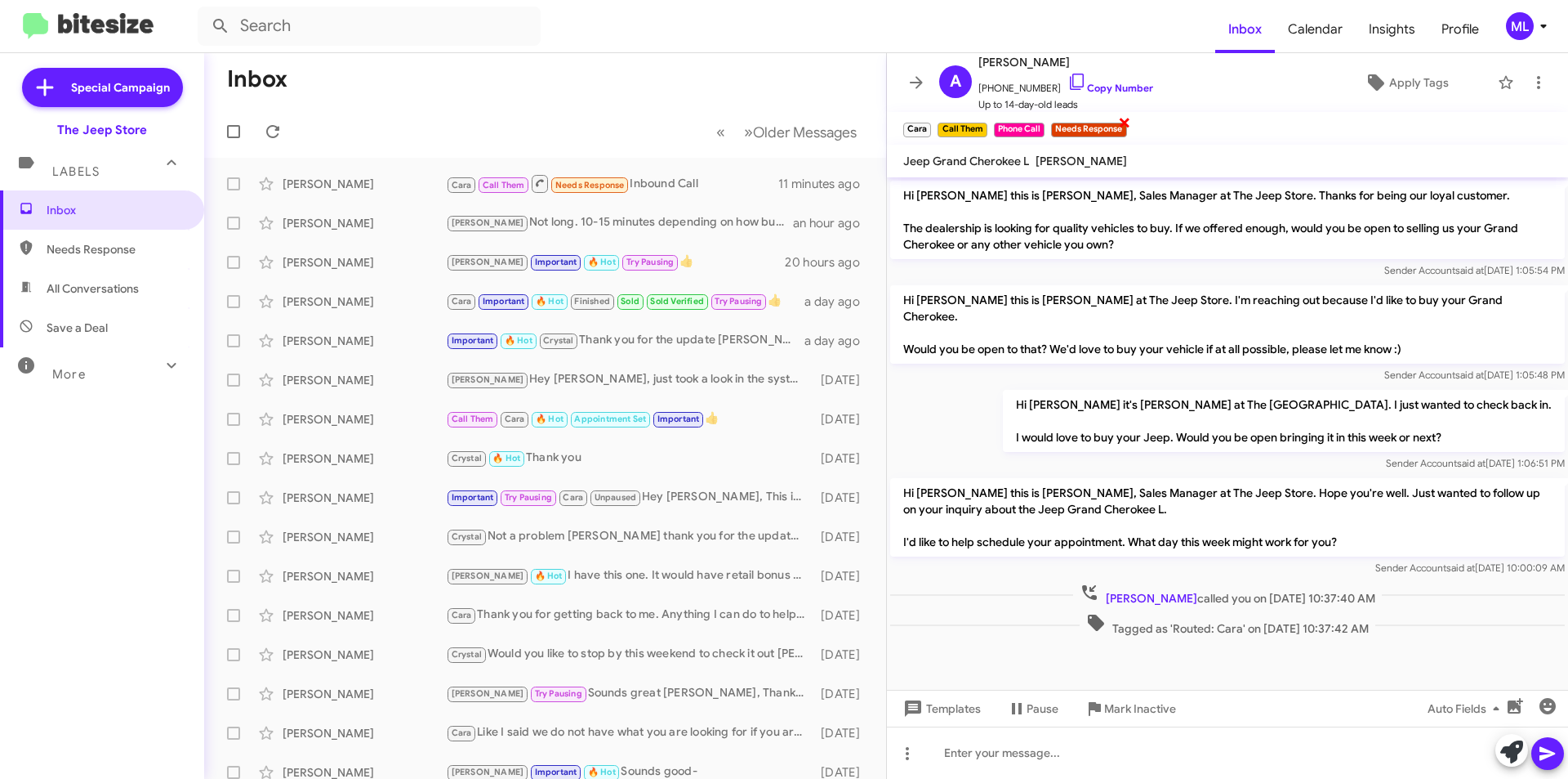
click at [1128, 121] on span "×" at bounding box center [1124, 122] width 13 height 19
drag, startPoint x: 1045, startPoint y: 87, endPoint x: 989, endPoint y: 91, distance: 56.1
click at [989, 91] on span "+17328046552 Copy Number" at bounding box center [1065, 84] width 175 height 25
copy span "7328046552"
click at [1389, 76] on span "Apply Tags" at bounding box center [1419, 82] width 60 height 29
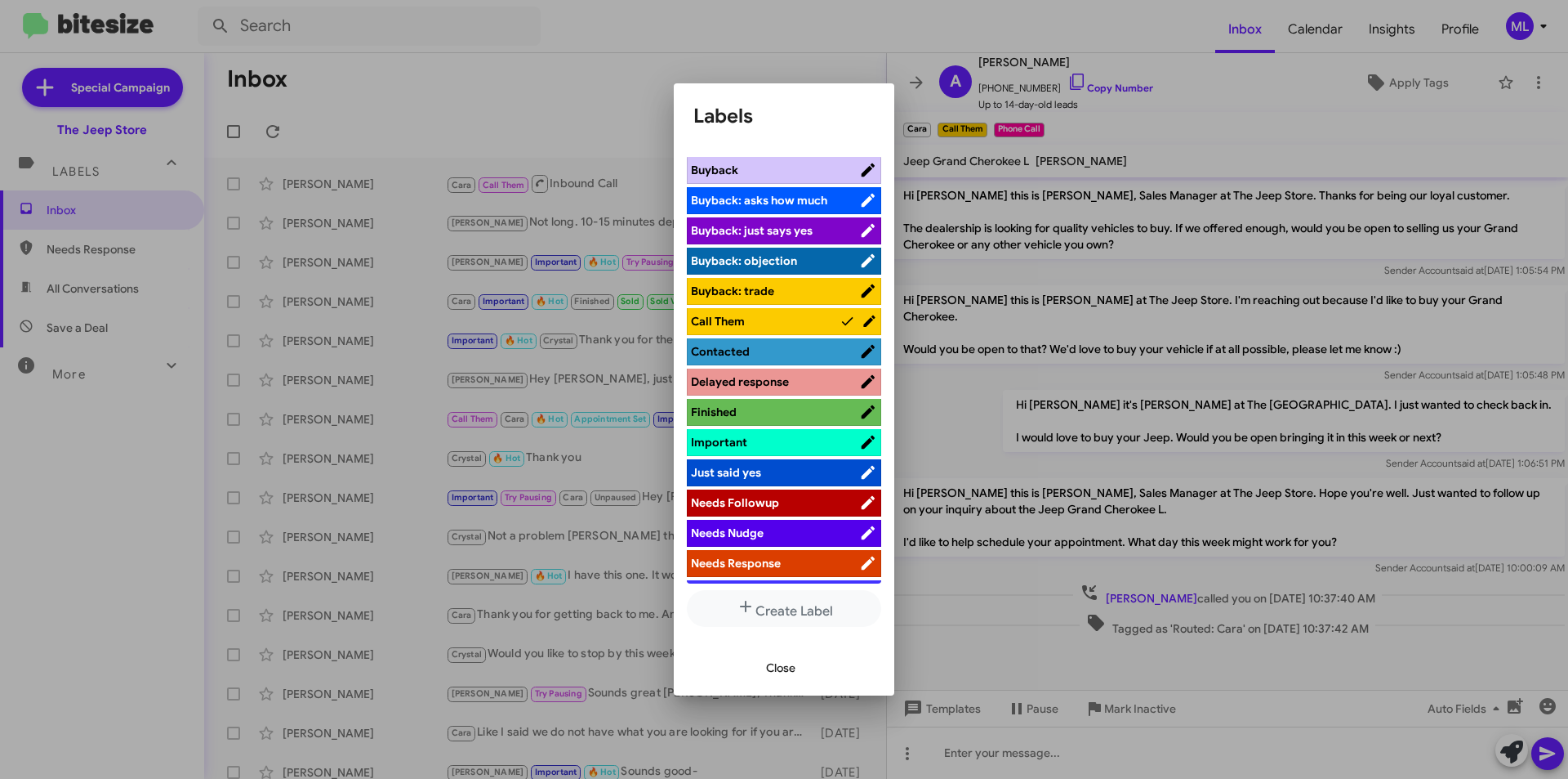
scroll to position [326, 0]
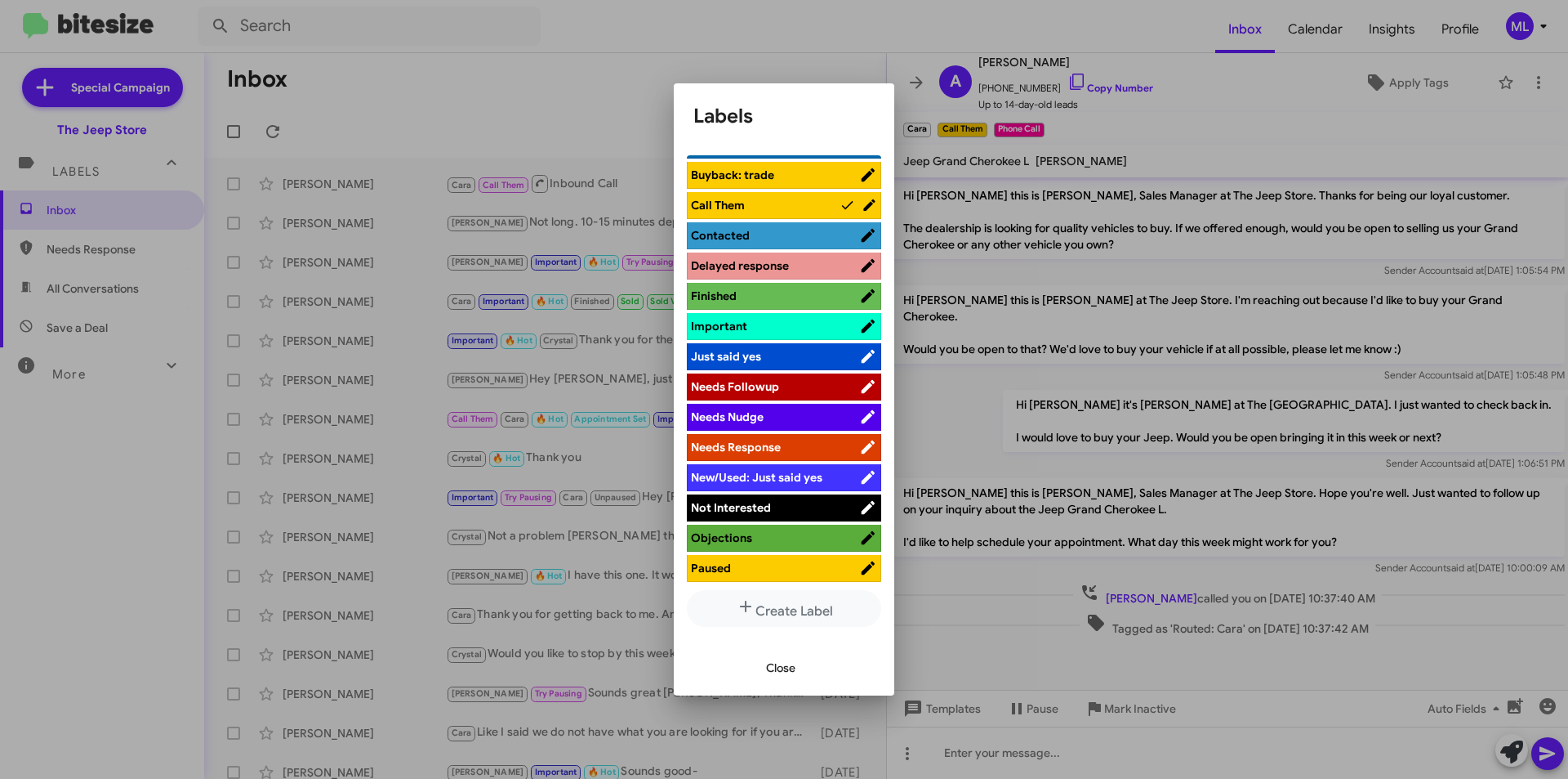
click at [783, 506] on span "Not Interested" at bounding box center [774, 507] width 168 height 17
click at [767, 671] on span "Close" at bounding box center [780, 667] width 29 height 29
